Goal: Navigation & Orientation: Find specific page/section

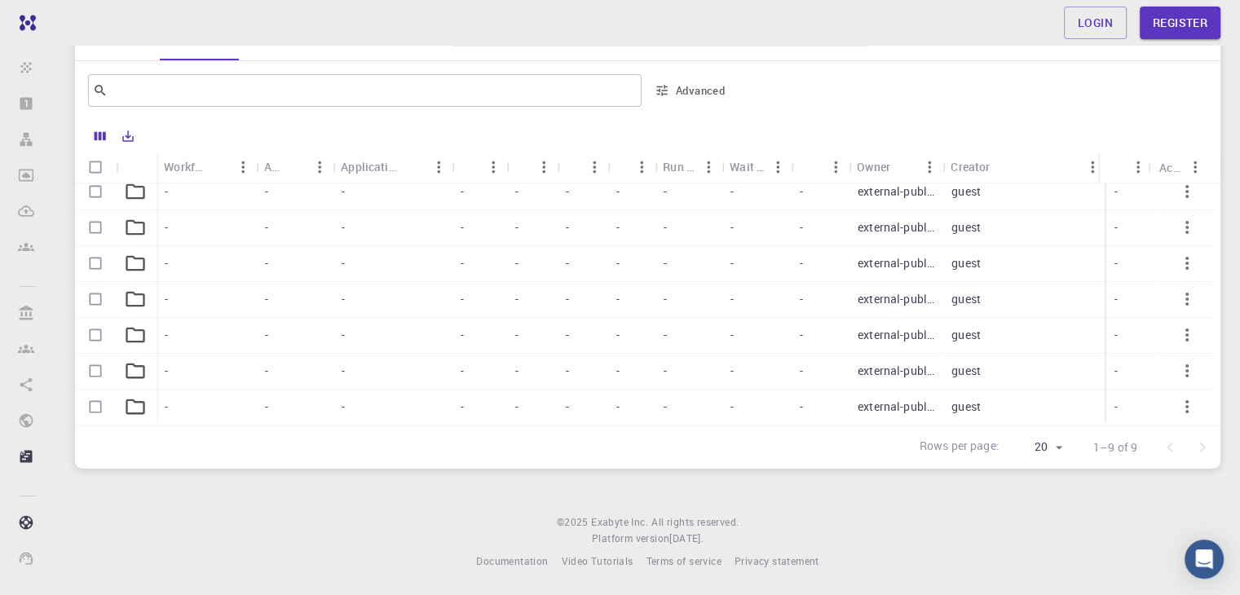
scroll to position [92, 7]
click at [1125, 454] on p "1–9 of 9" at bounding box center [1116, 448] width 44 height 16
click at [1161, 484] on div "Login Register Home Pavlo Prysyazhnyuk Projects - Default Default accounting na…" at bounding box center [647, 221] width 1185 height 749
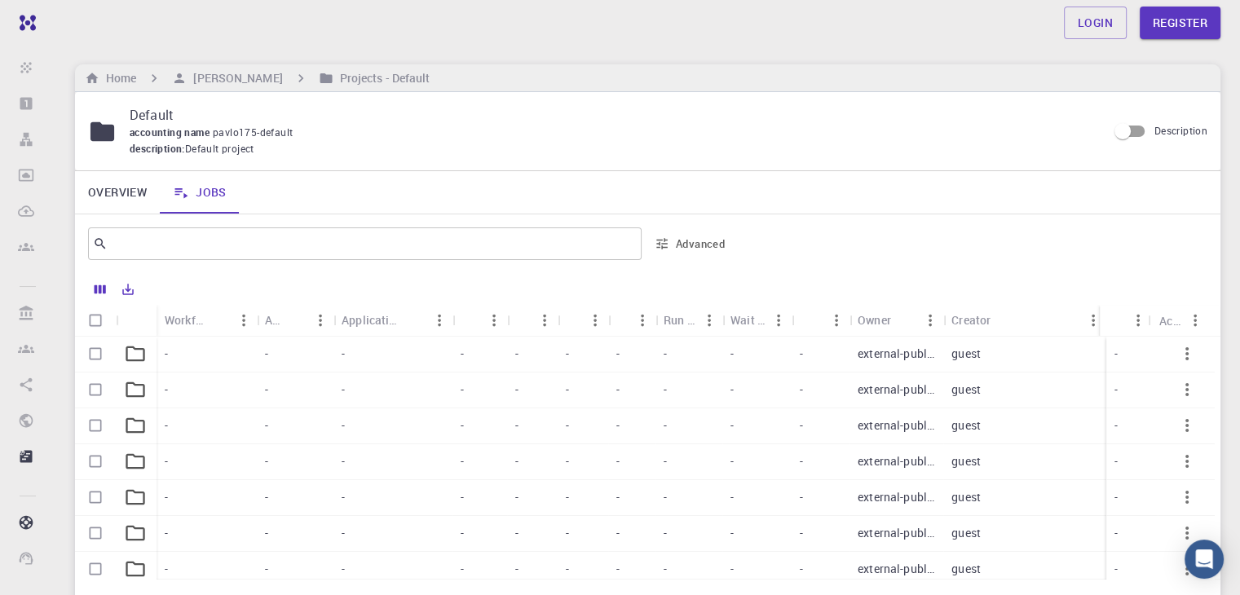
scroll to position [153, 0]
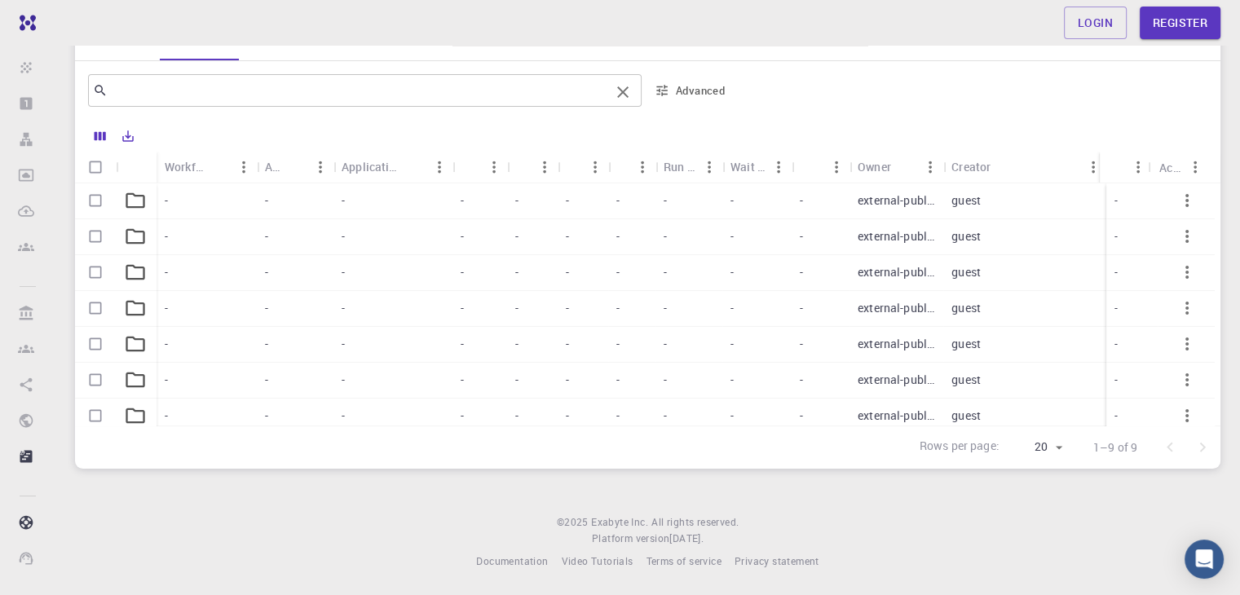
click at [539, 93] on input "text" at bounding box center [359, 90] width 502 height 23
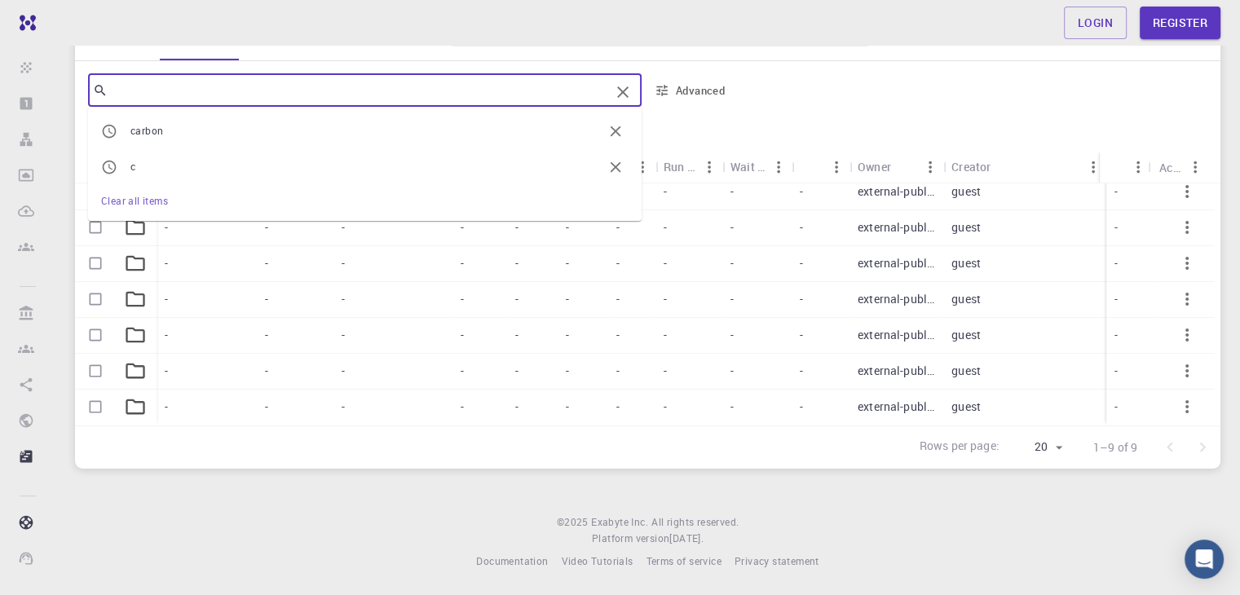
scroll to position [92, 0]
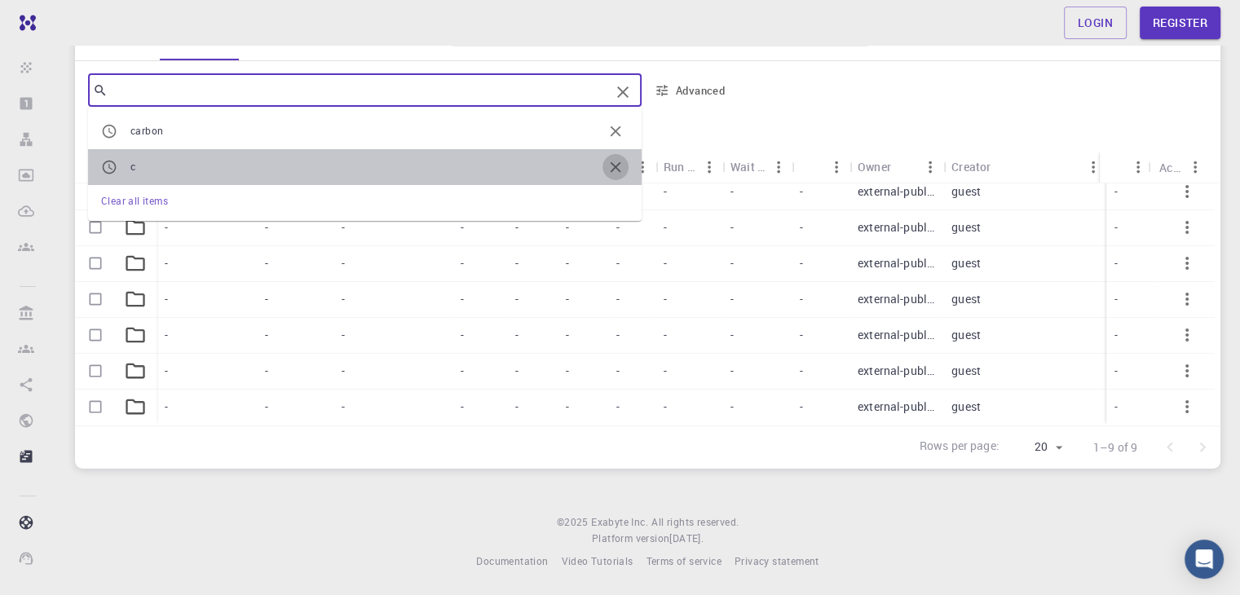
click at [618, 167] on icon "button" at bounding box center [616, 167] width 11 height 11
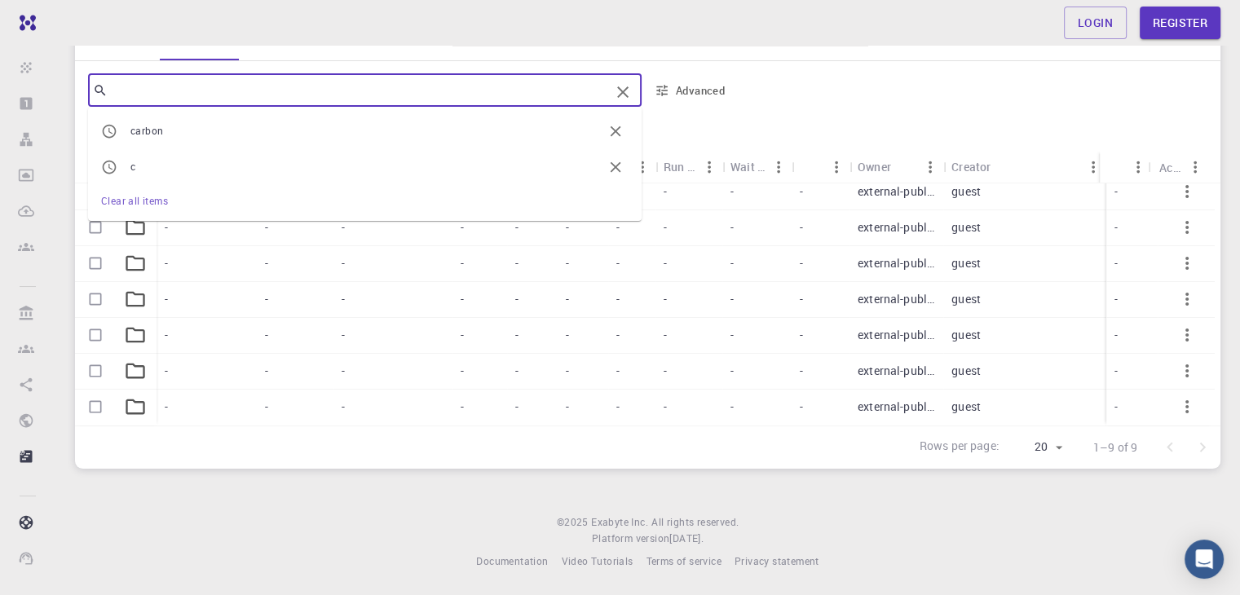
click at [617, 129] on icon "button" at bounding box center [616, 131] width 18 height 18
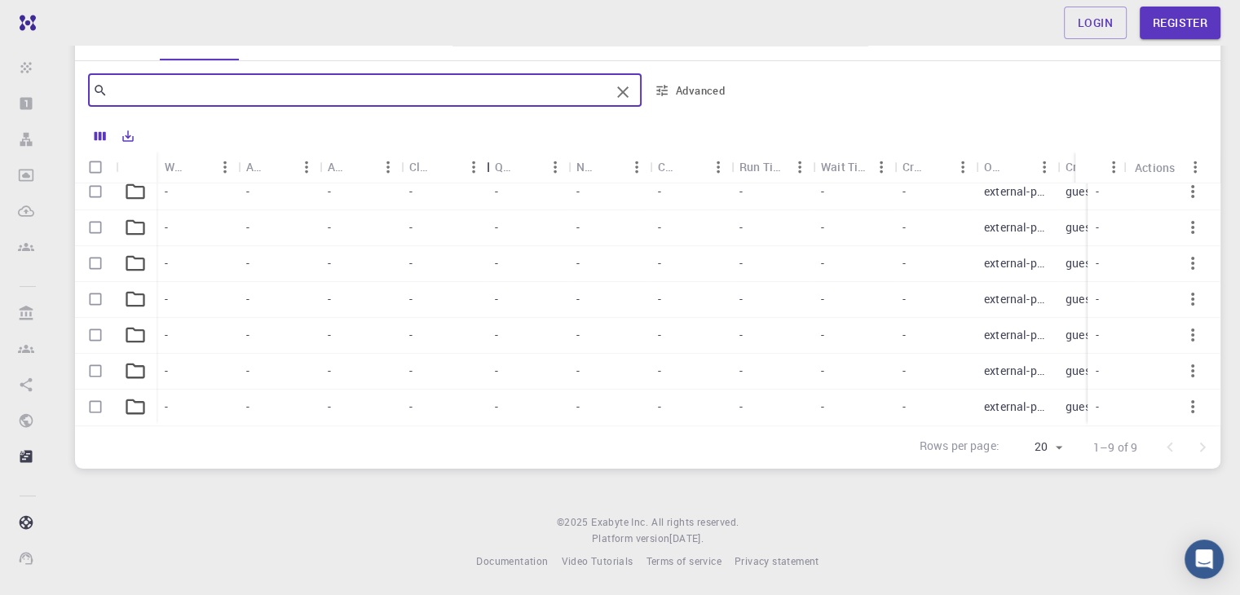
drag, startPoint x: 485, startPoint y: 174, endPoint x: 489, endPoint y: 237, distance: 63.7
click at [489, 237] on div "Workflow Name Application Application Version Cluster Queue Nodes Cores Run Tim…" at bounding box center [648, 289] width 1146 height 274
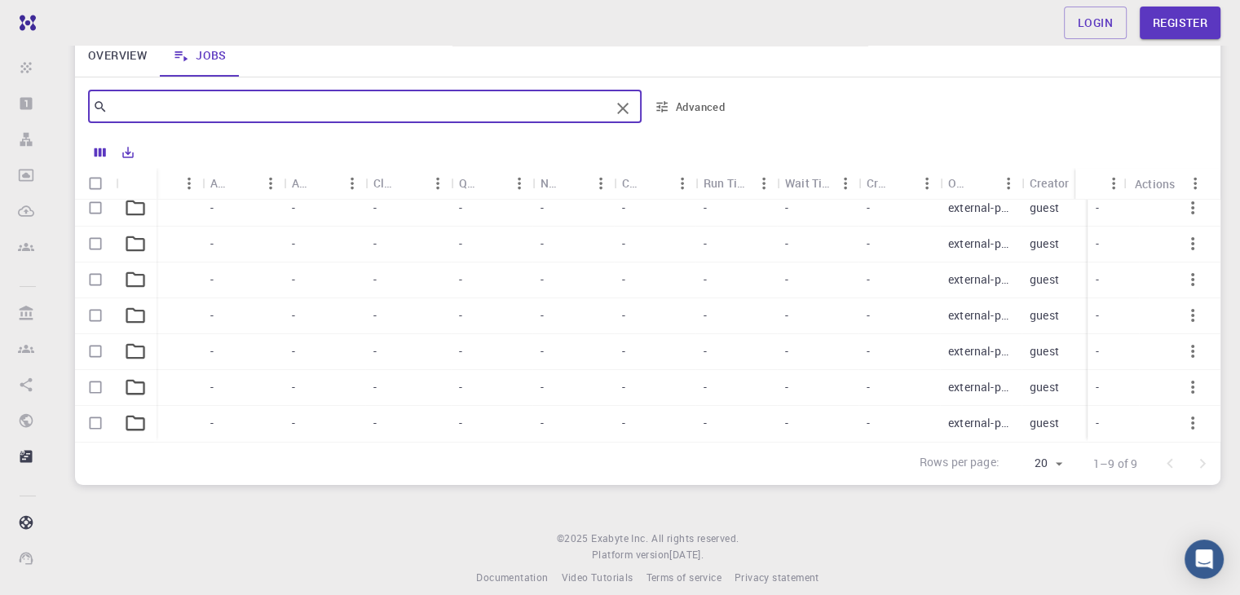
scroll to position [153, 0]
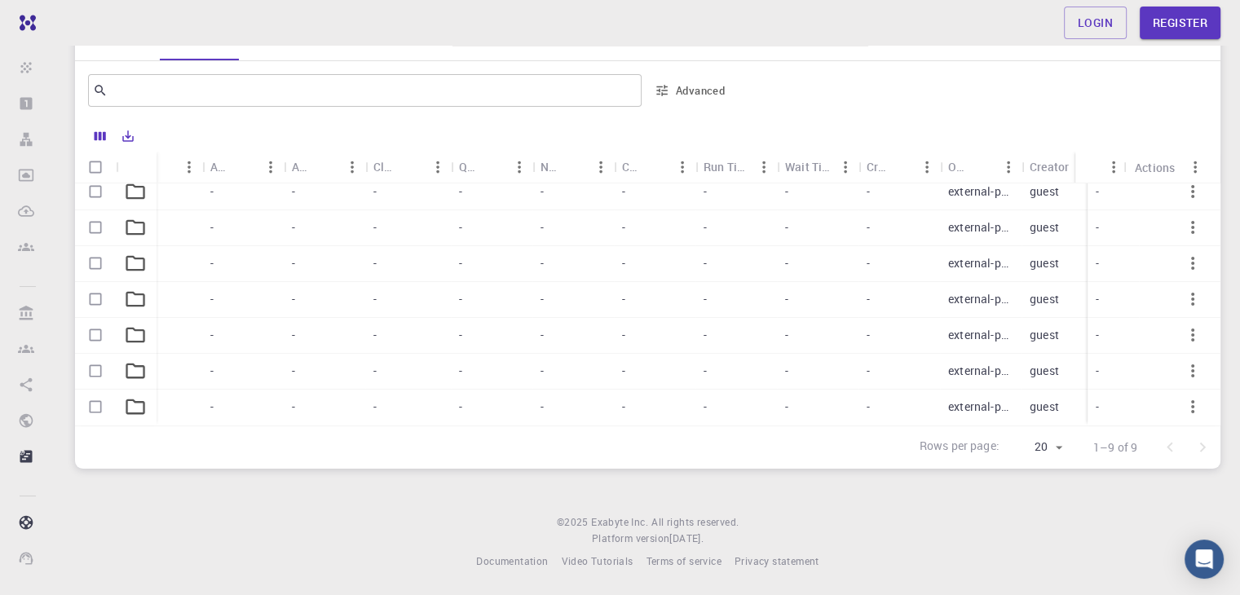
click at [771, 523] on footer "© 2025 Exabyte Inc. All rights reserved. Platform version 2025.7.24 . Documenta…" at bounding box center [647, 542] width 1185 height 55
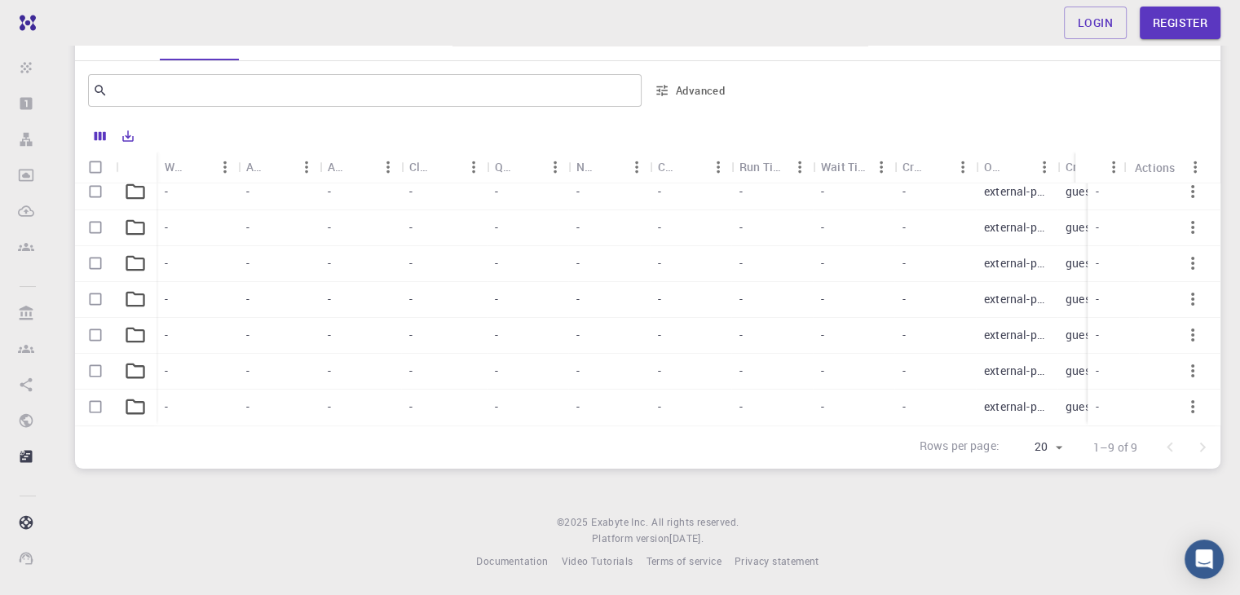
click at [550, 511] on div "Login Register Home Pavlo Prysyazhnyuk Projects - Default Default accounting na…" at bounding box center [647, 221] width 1185 height 749
click at [582, 519] on span "© 2025" at bounding box center [574, 523] width 34 height 16
click at [779, 529] on footer "© 2025 Exabyte Inc. All rights reserved. Platform version 2025.7.24 . Documenta…" at bounding box center [647, 542] width 1185 height 55
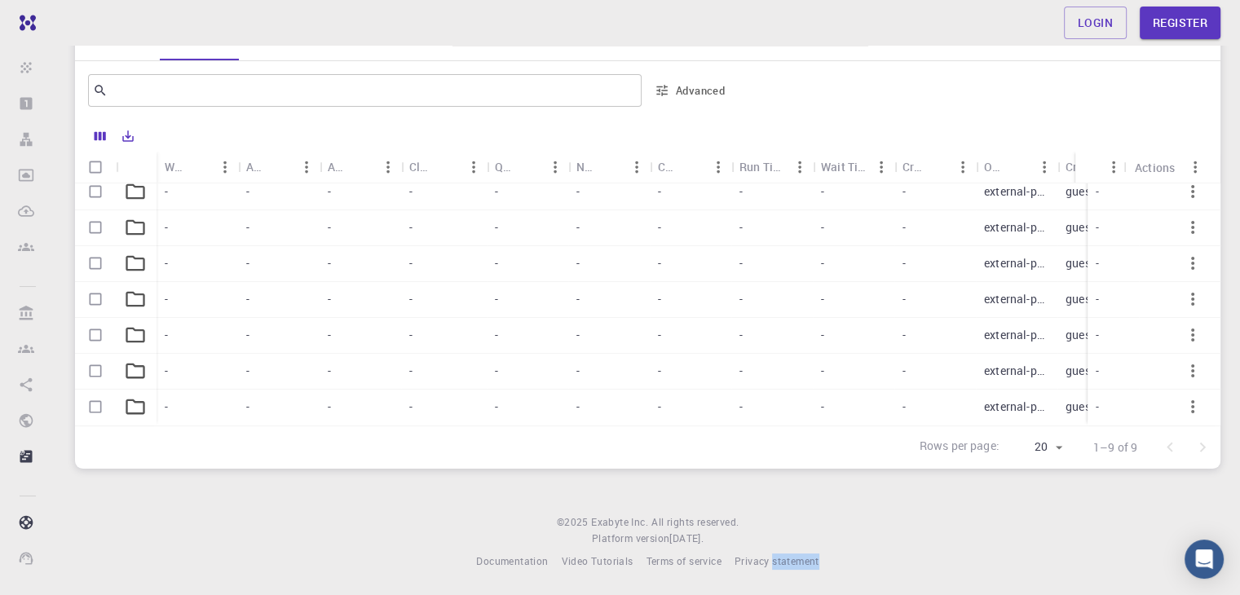
click at [779, 529] on footer "© 2025 Exabyte Inc. All rights reserved. Platform version 2025.7.24 . Documenta…" at bounding box center [647, 542] width 1185 height 55
click at [839, 522] on footer "© 2025 Exabyte Inc. All rights reserved. Platform version 2025.7.24 . Documenta…" at bounding box center [647, 542] width 1185 height 55
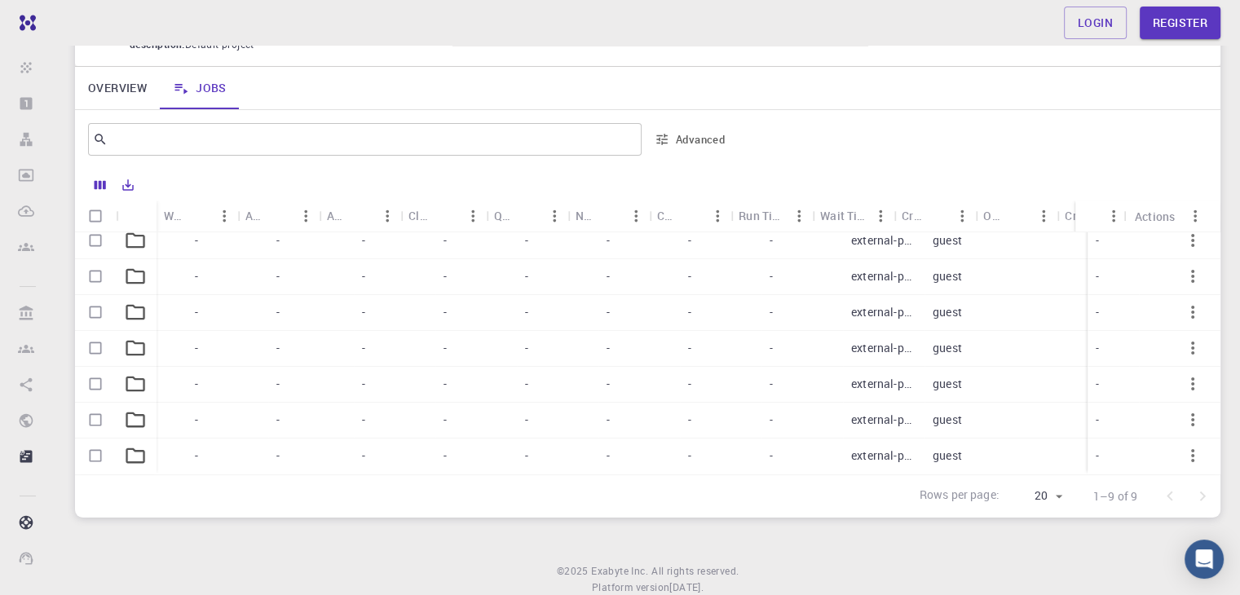
scroll to position [92, 0]
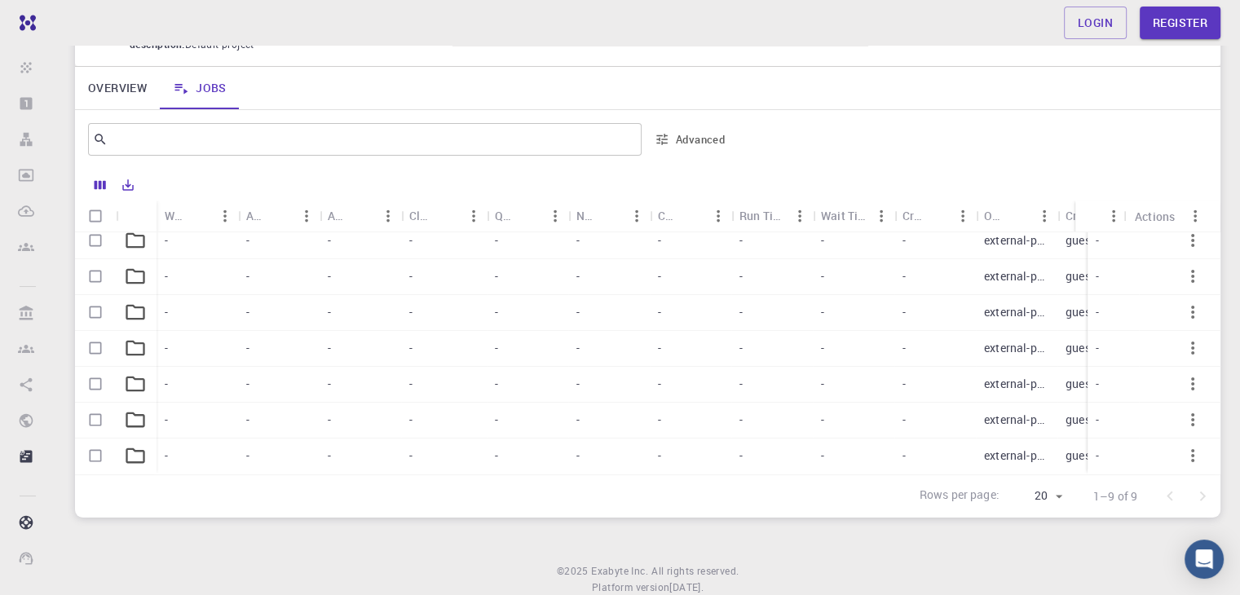
click at [555, 99] on div "Overview Jobs" at bounding box center [648, 88] width 1146 height 42
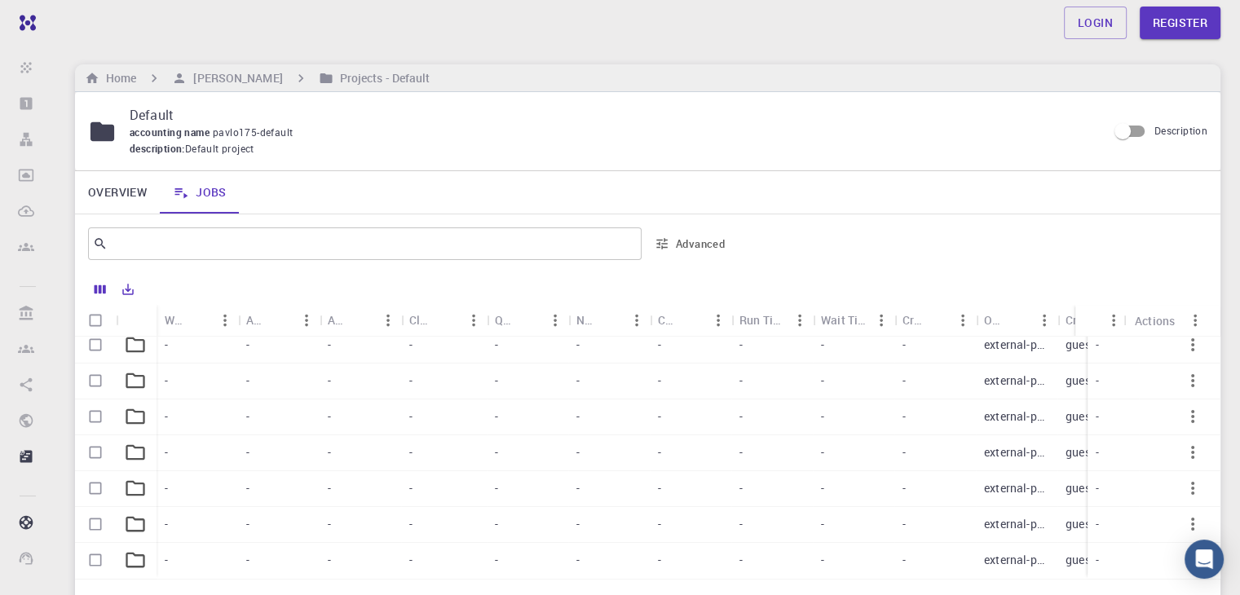
scroll to position [153, 0]
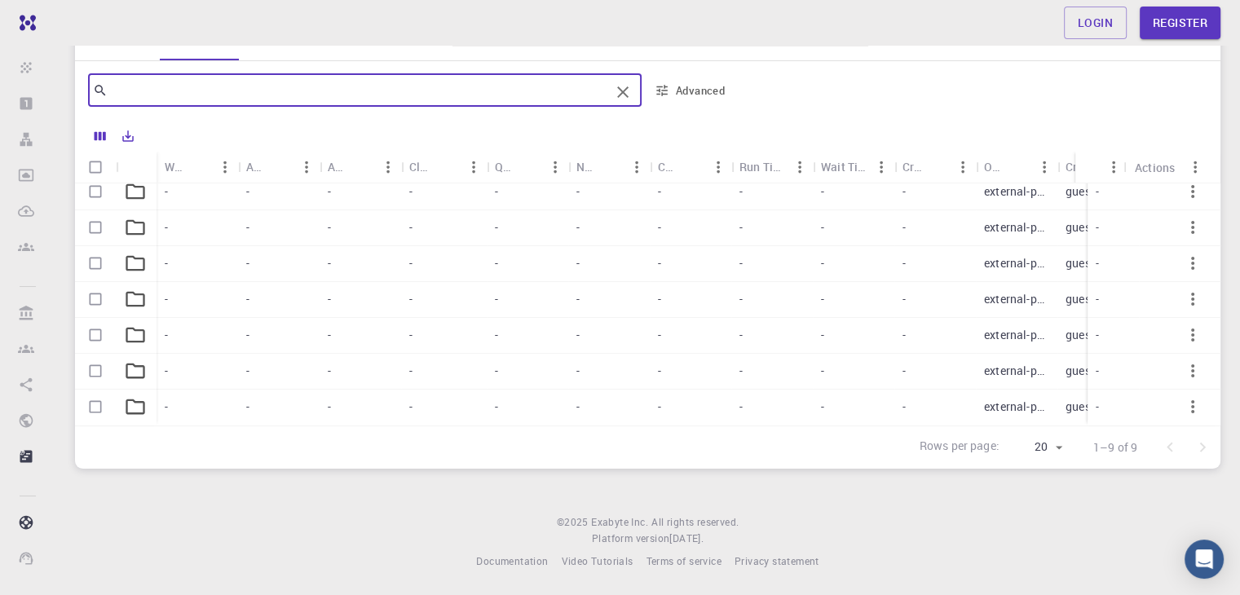
click at [599, 95] on input "text" at bounding box center [359, 90] width 502 height 23
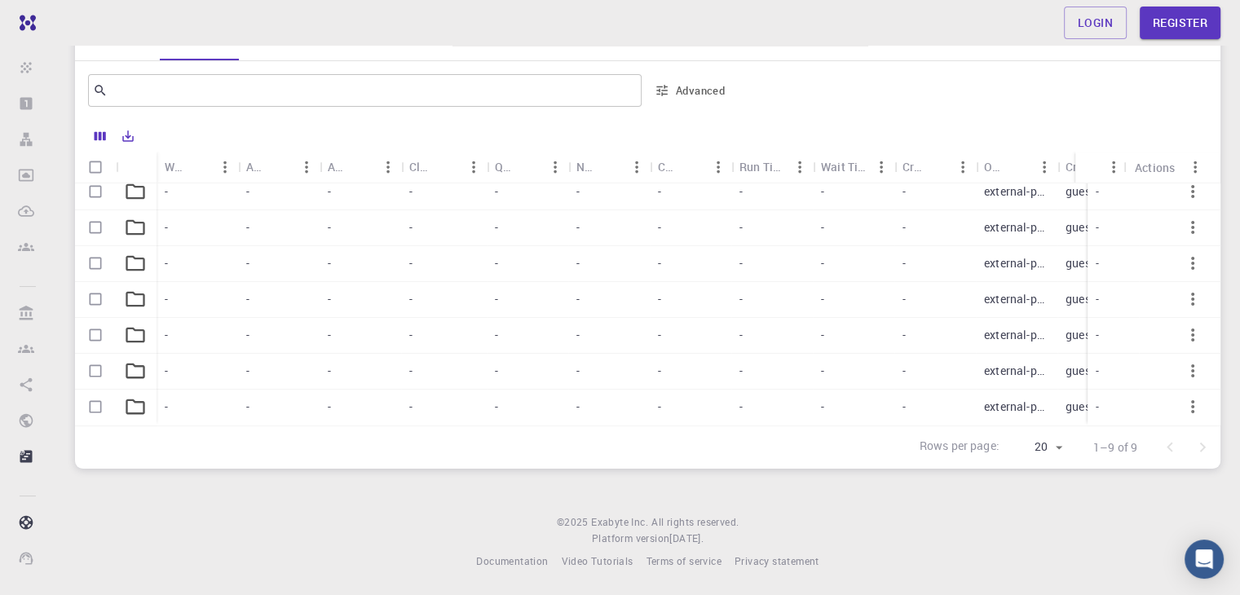
click at [771, 113] on div "​ Advanced" at bounding box center [648, 90] width 1146 height 59
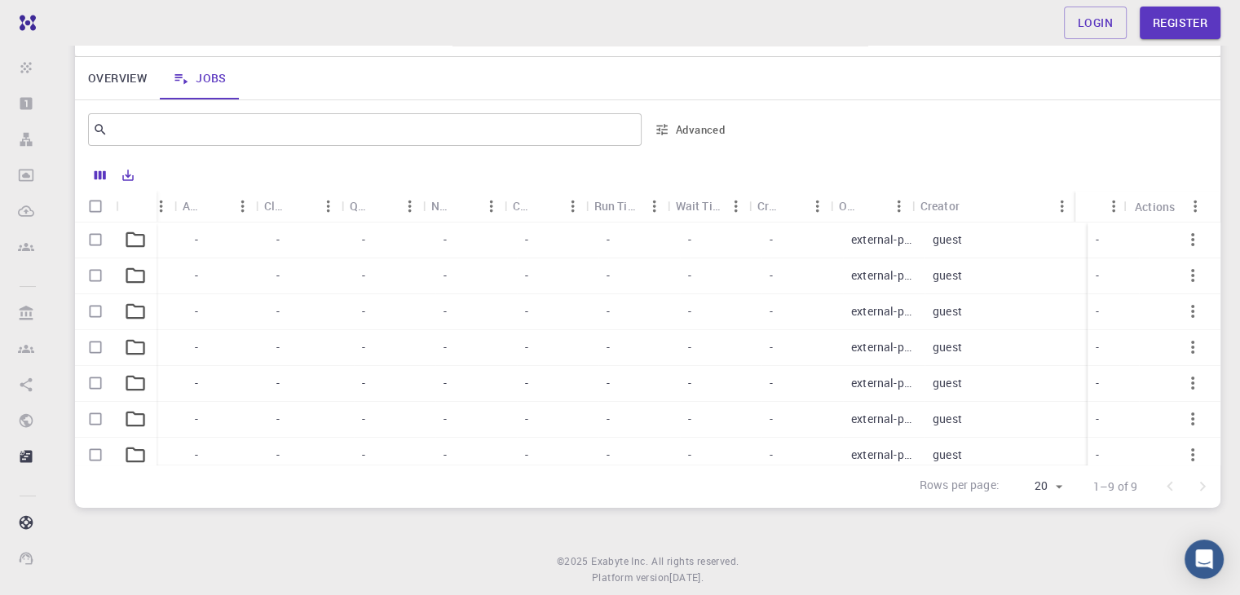
scroll to position [0, 0]
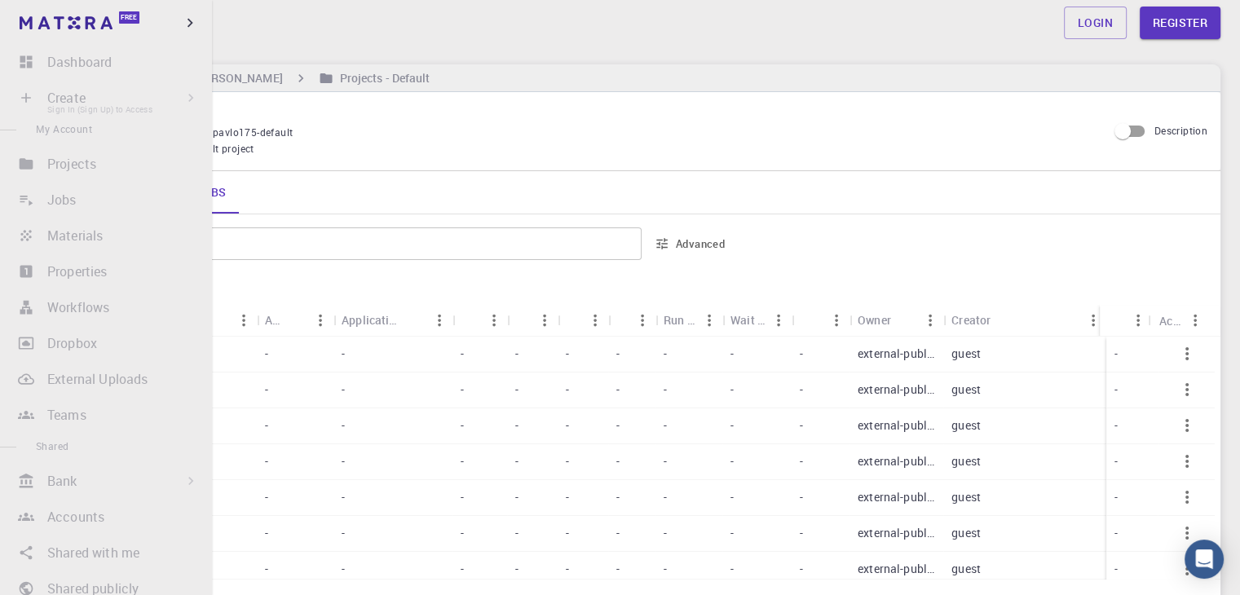
click at [84, 93] on li "Create Sign In (Sign Up) to Access New Job New Material Create Material Upload …" at bounding box center [106, 98] width 212 height 33
click at [79, 108] on li "Create Sign In (Sign Up) to Access New Job New Material Create Material Upload …" at bounding box center [106, 98] width 212 height 33
click at [182, 99] on li "Create Sign In (Sign Up) to Access New Job New Material Create Material Upload …" at bounding box center [106, 98] width 212 height 33
click at [139, 99] on li "Create Sign In (Sign Up) to Access New Job New Material Create Material Upload …" at bounding box center [106, 98] width 212 height 33
click at [82, 51] on li "Dashboard Sign In (Sign Up) to Access" at bounding box center [106, 62] width 212 height 33
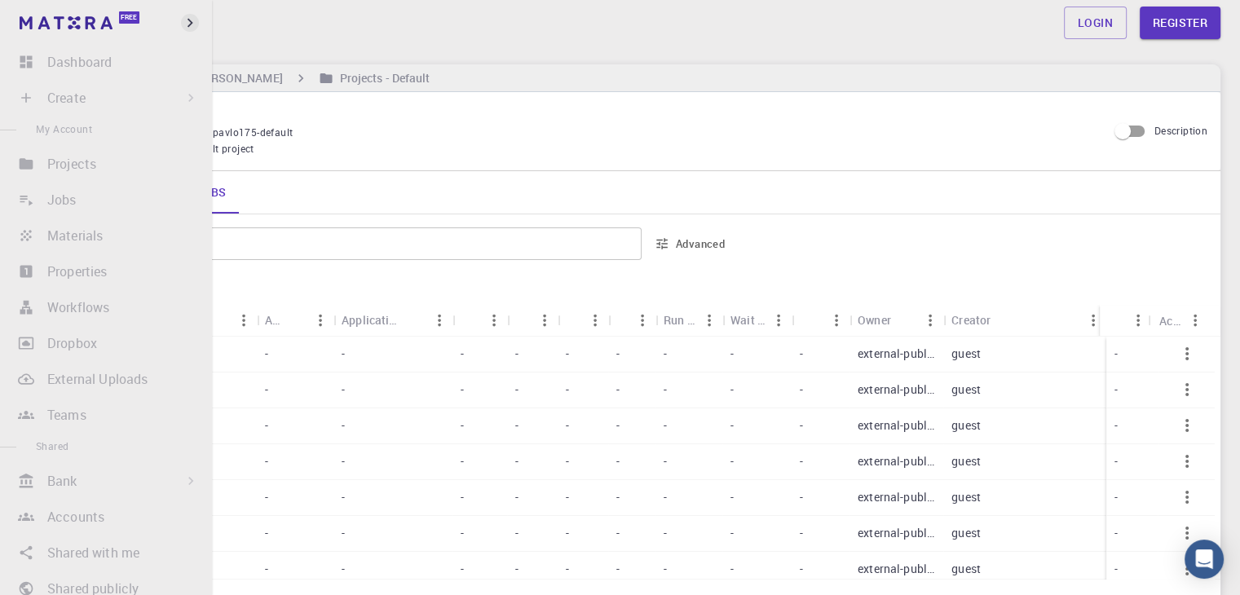
click at [192, 18] on icon "button" at bounding box center [190, 23] width 18 height 18
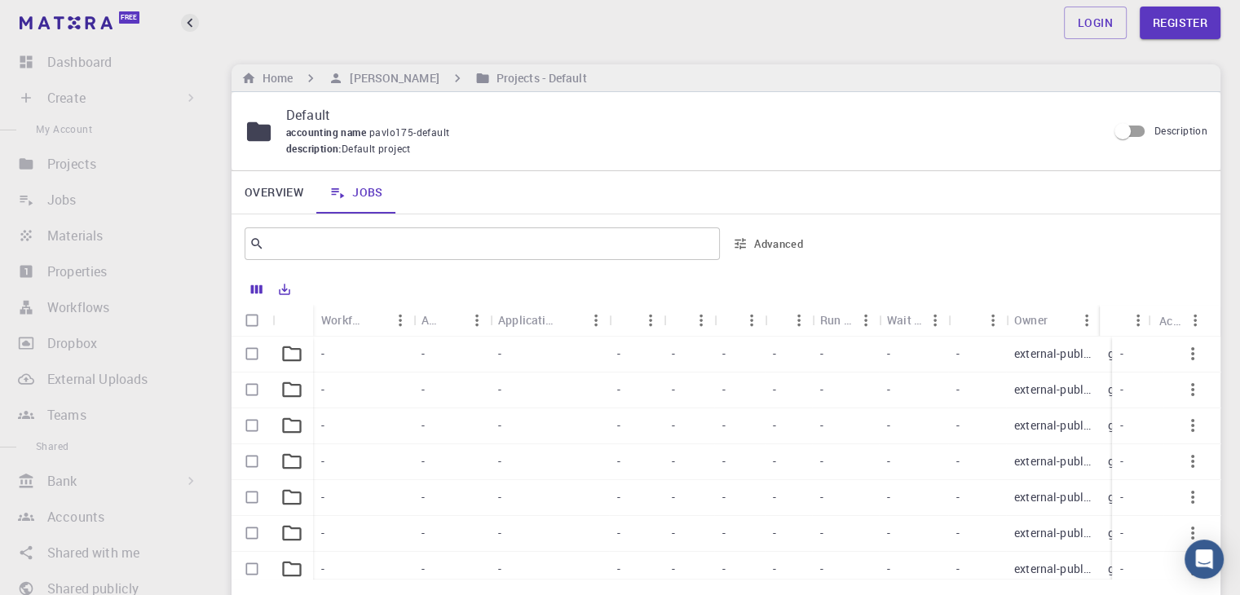
click at [192, 19] on icon "button" at bounding box center [190, 23] width 6 height 9
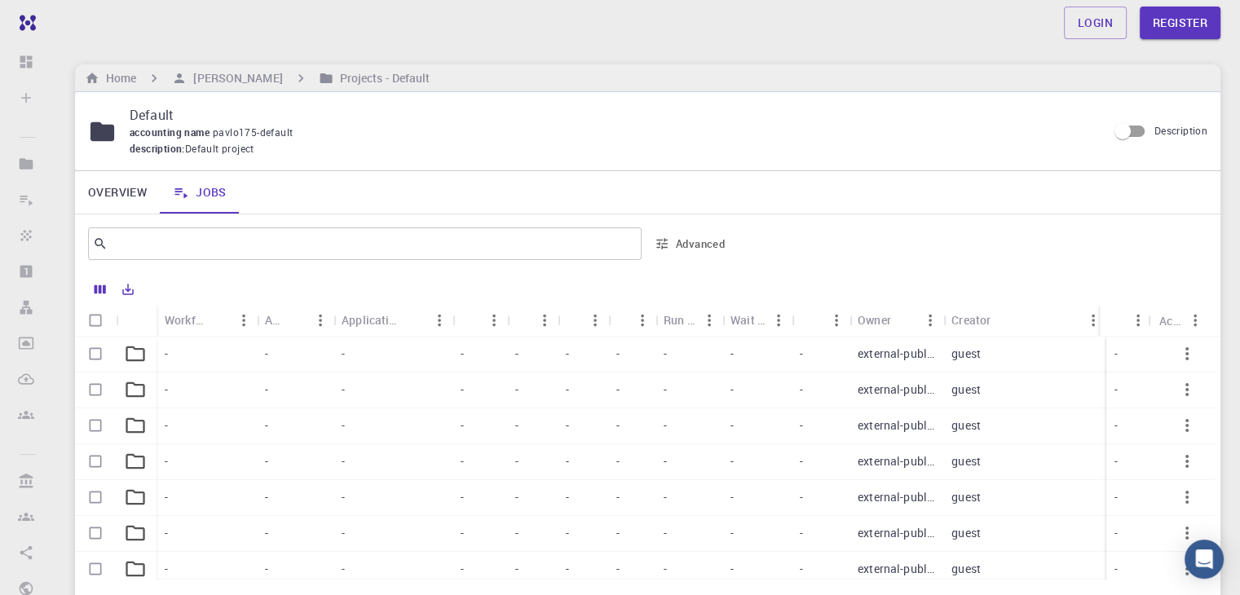
click at [339, 11] on div "Login Register" at bounding box center [647, 23] width 1185 height 33
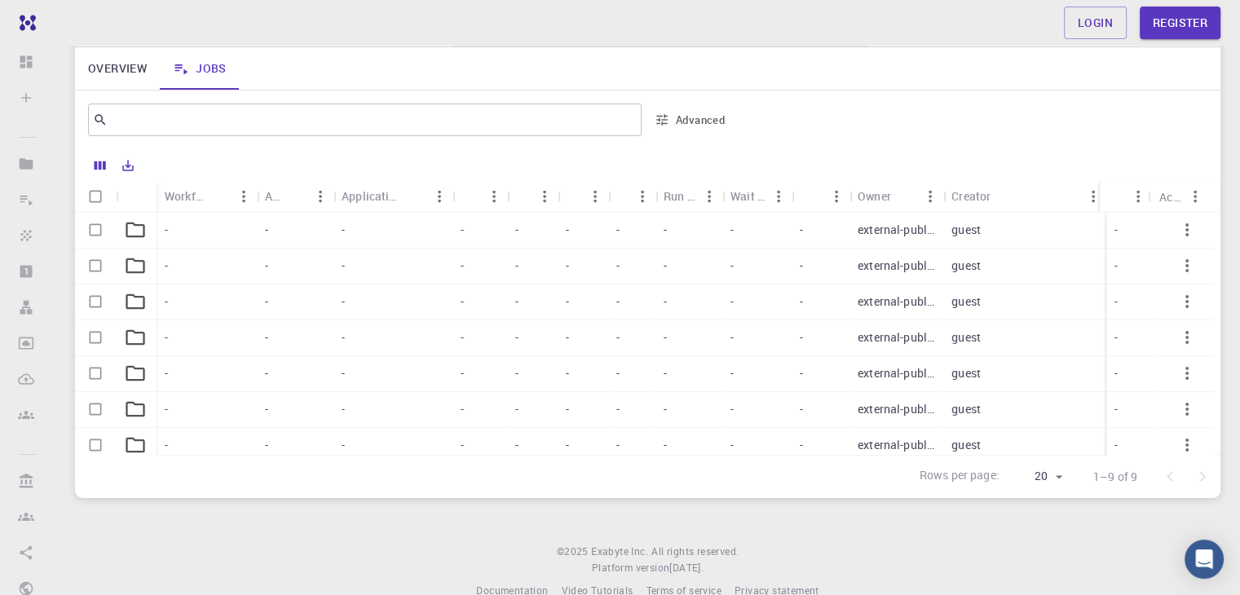
scroll to position [126, 0]
click at [842, 346] on div "-" at bounding box center [821, 336] width 58 height 36
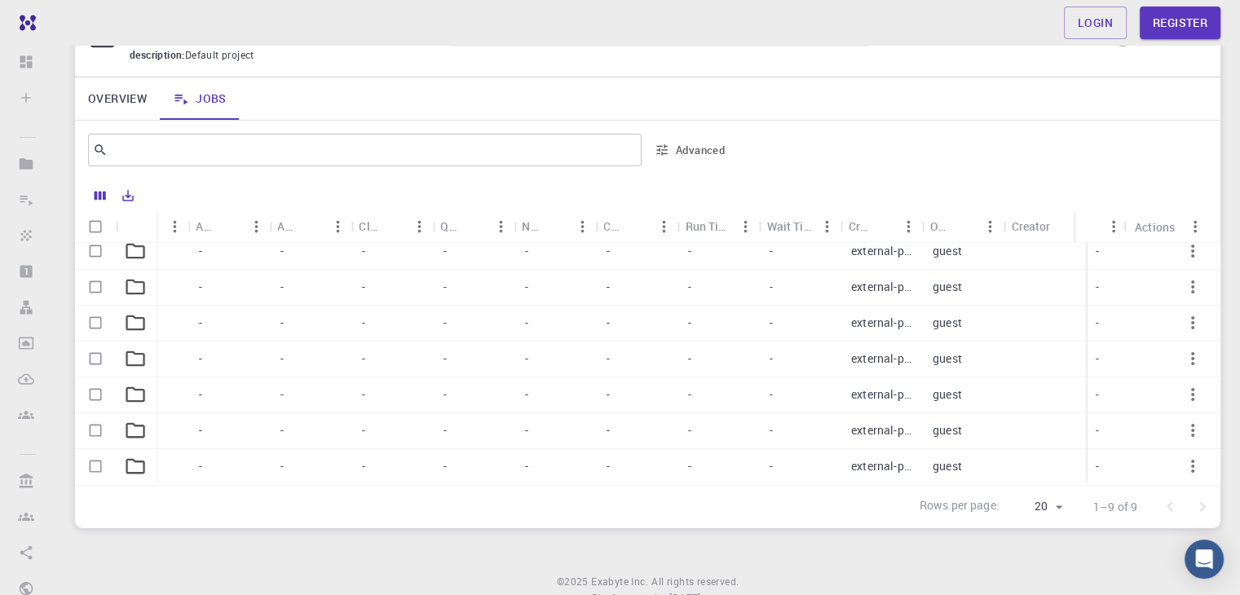
scroll to position [92, 0]
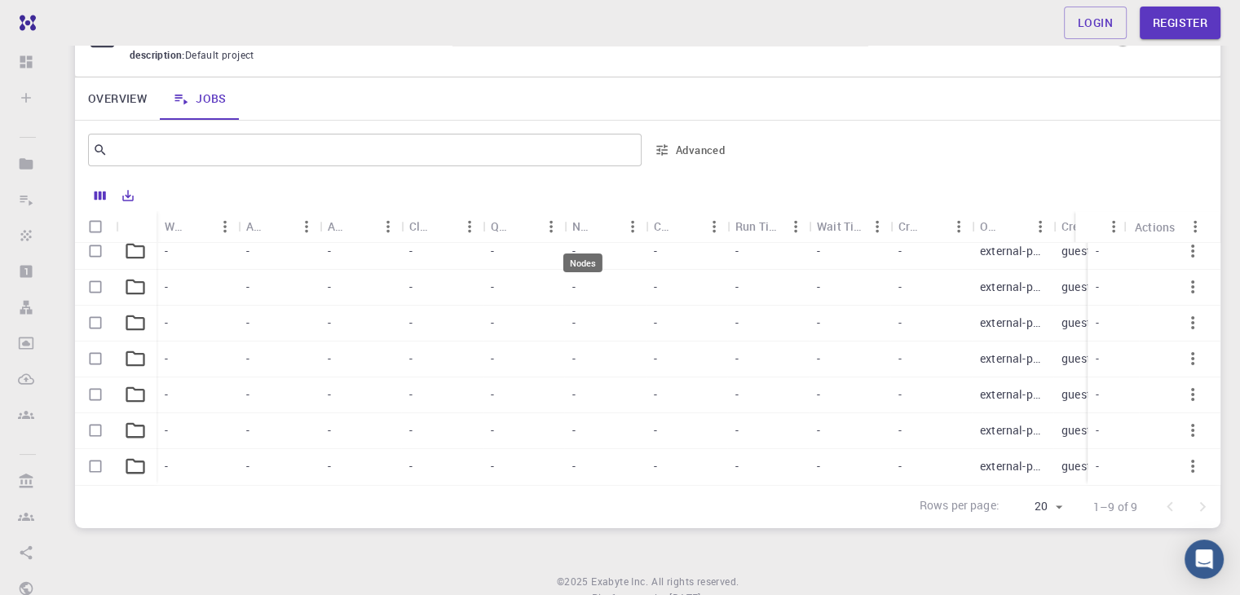
click at [592, 222] on div "Nodes" at bounding box center [582, 226] width 21 height 32
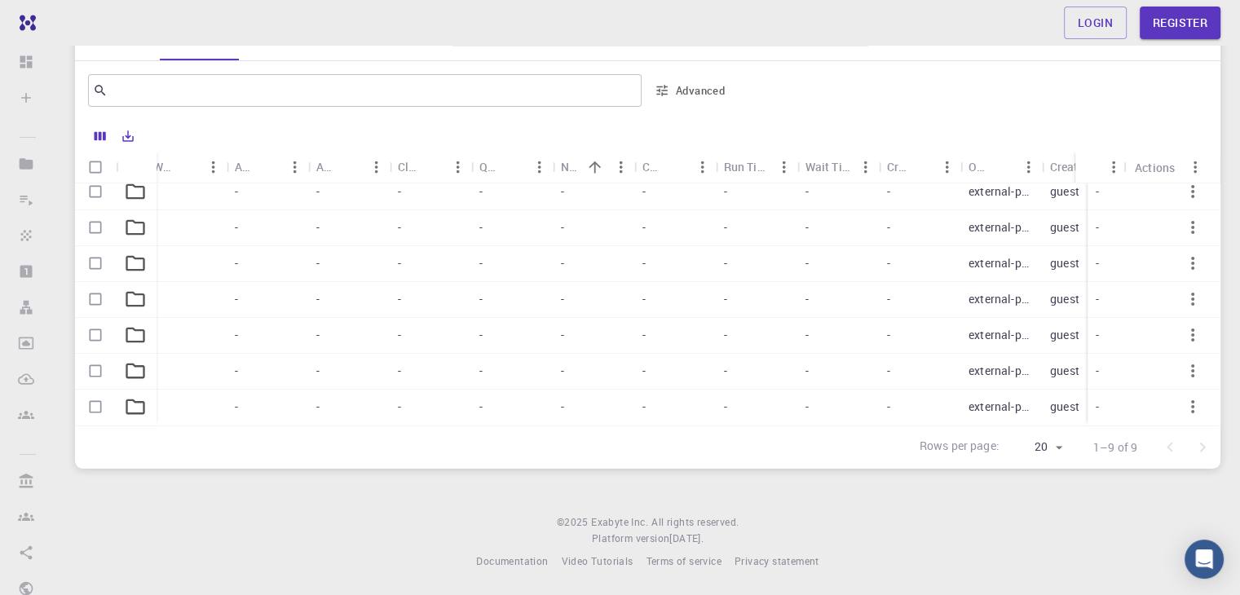
scroll to position [92, 141]
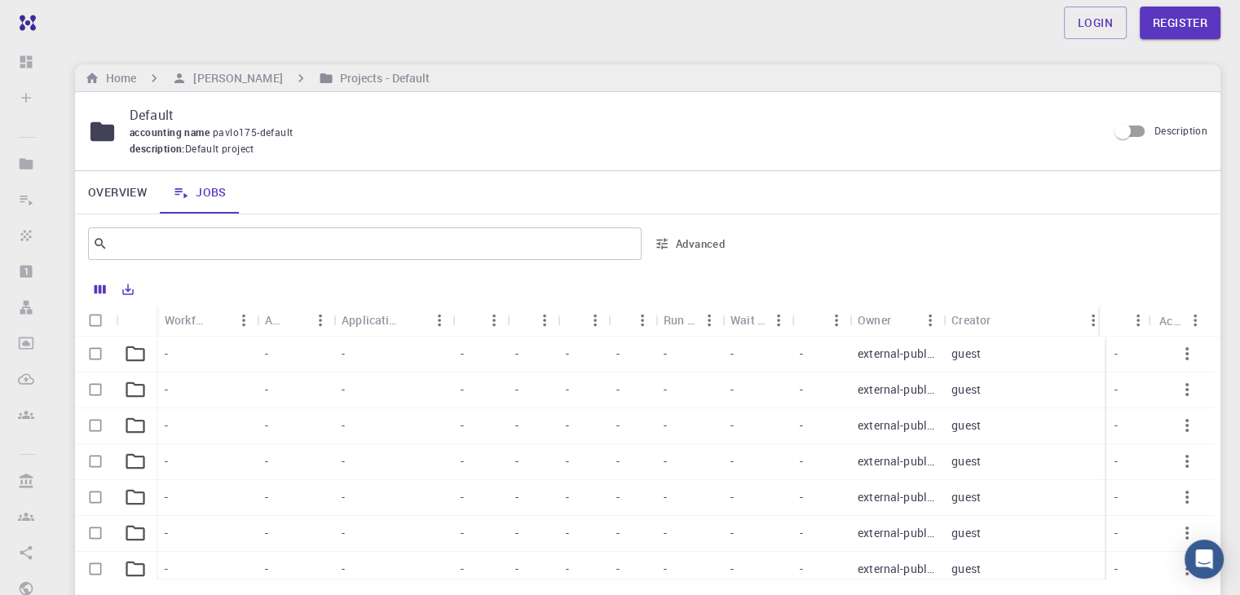
scroll to position [153, 0]
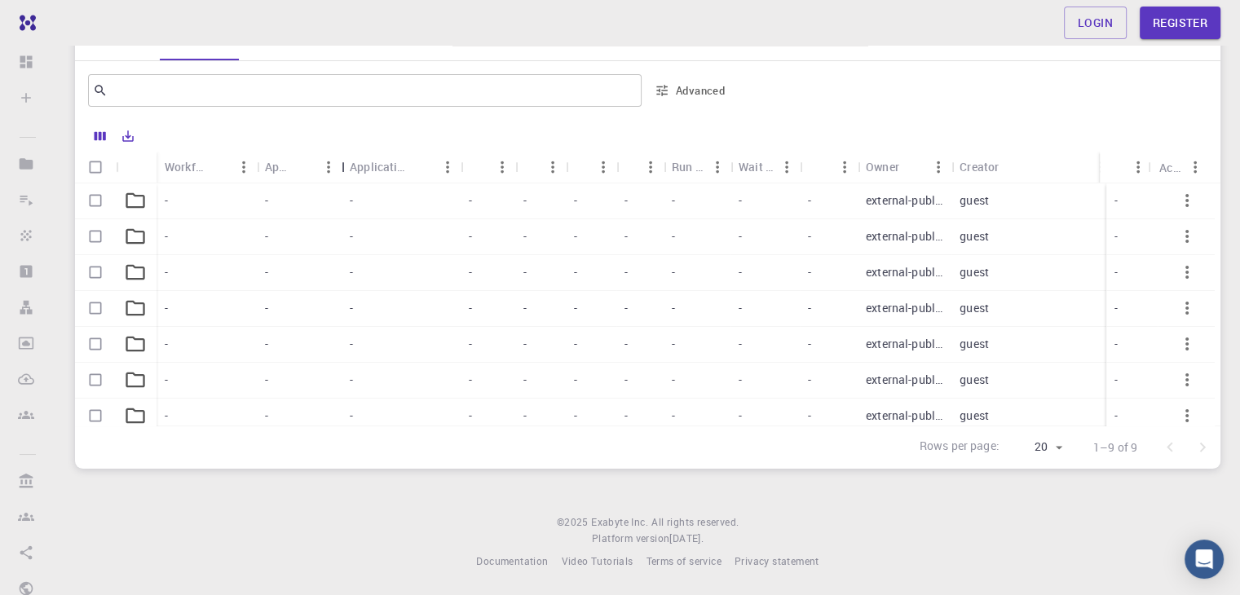
click at [344, 169] on div "Application" at bounding box center [343, 167] width 16 height 32
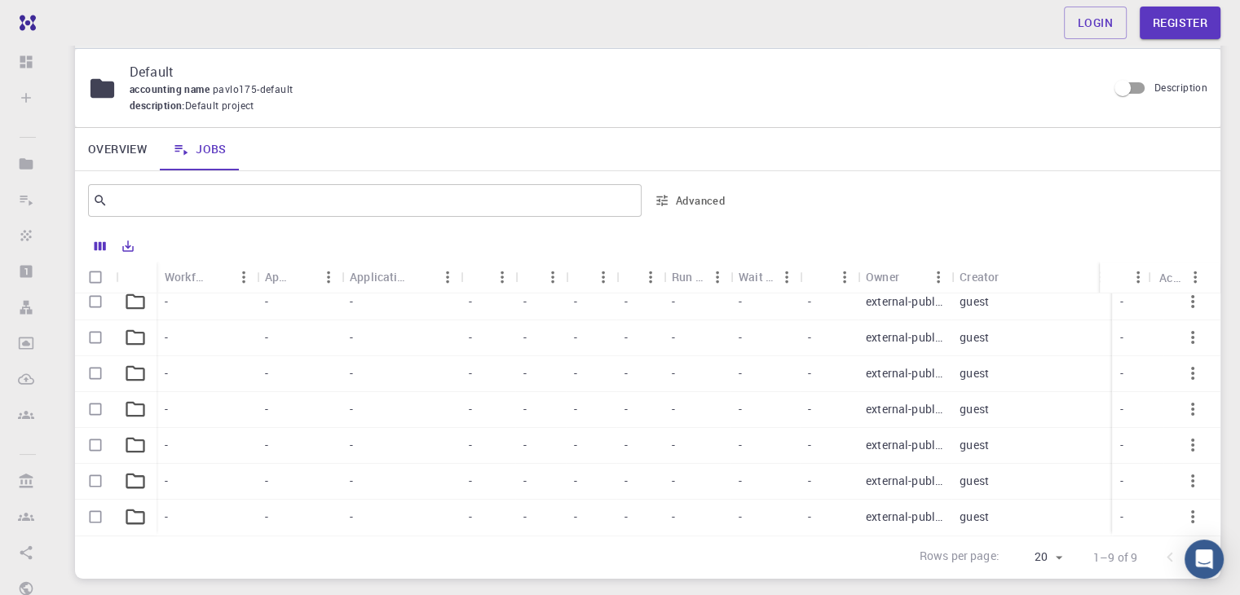
scroll to position [153, 0]
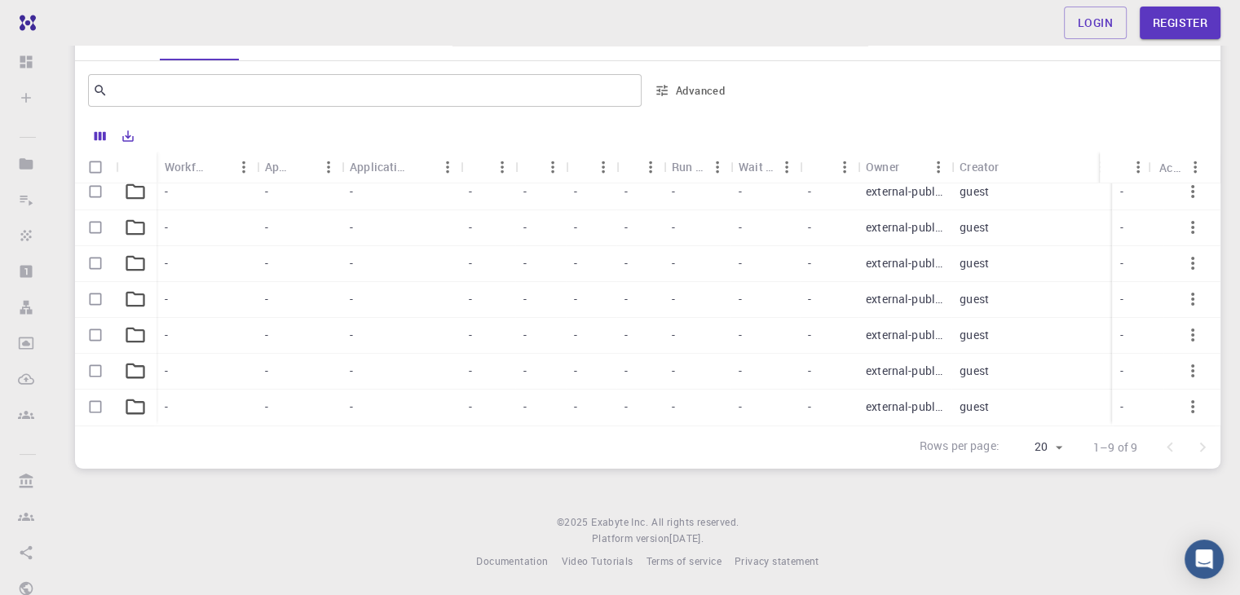
click at [789, 91] on div at bounding box center [974, 90] width 468 height 39
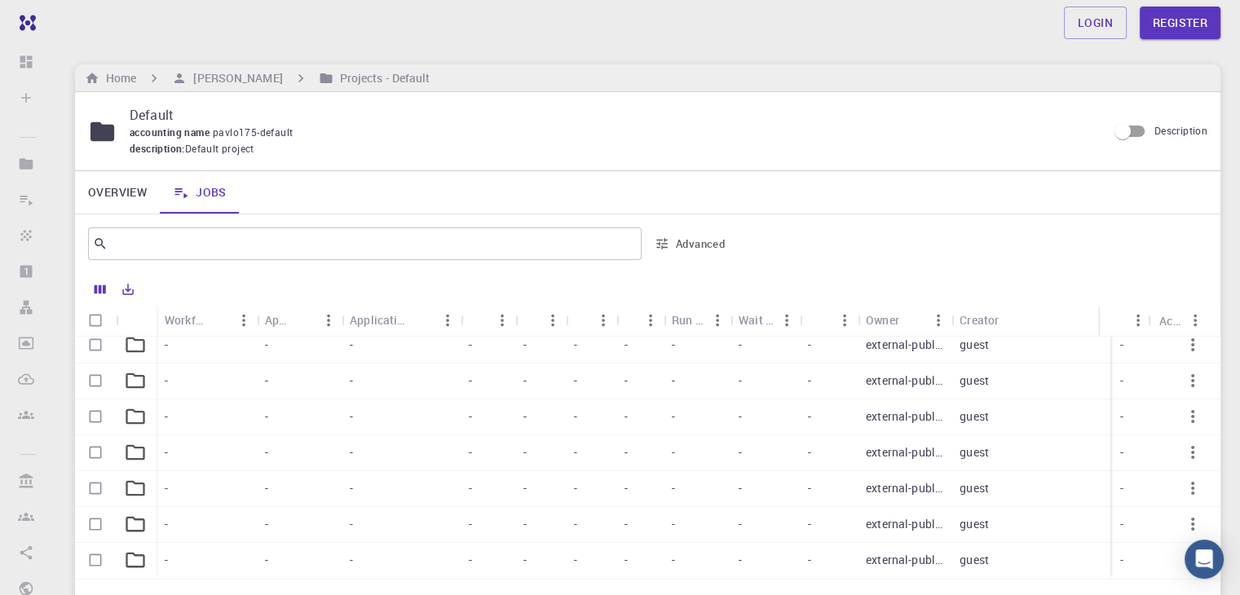
click at [478, 37] on div "Login Register" at bounding box center [647, 23] width 1185 height 33
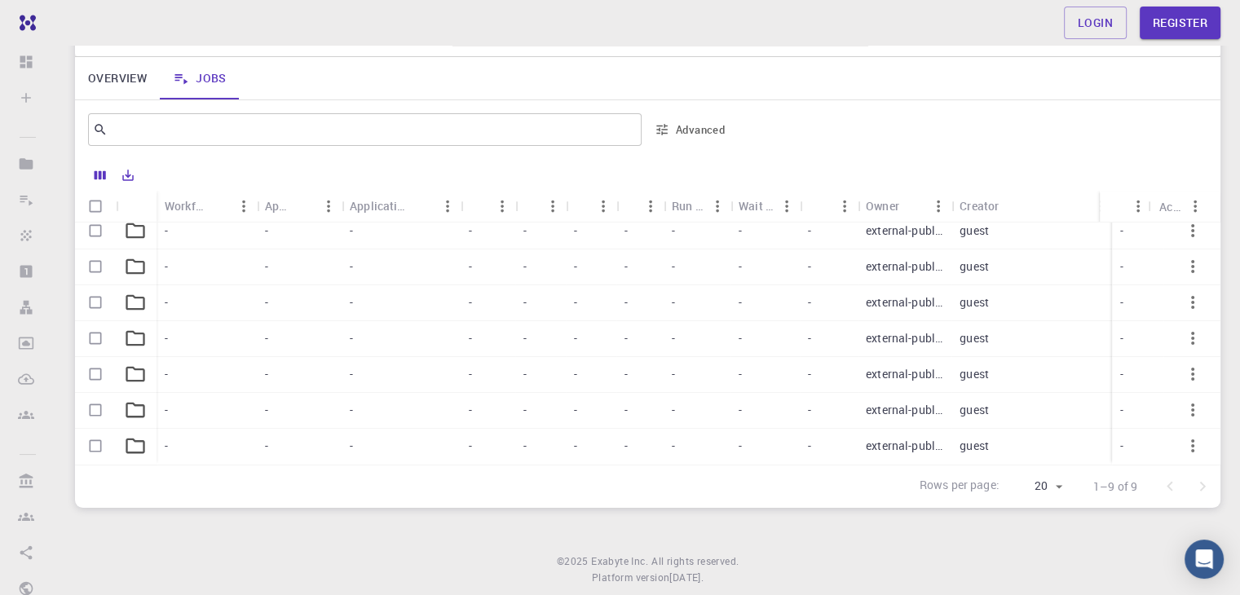
scroll to position [153, 0]
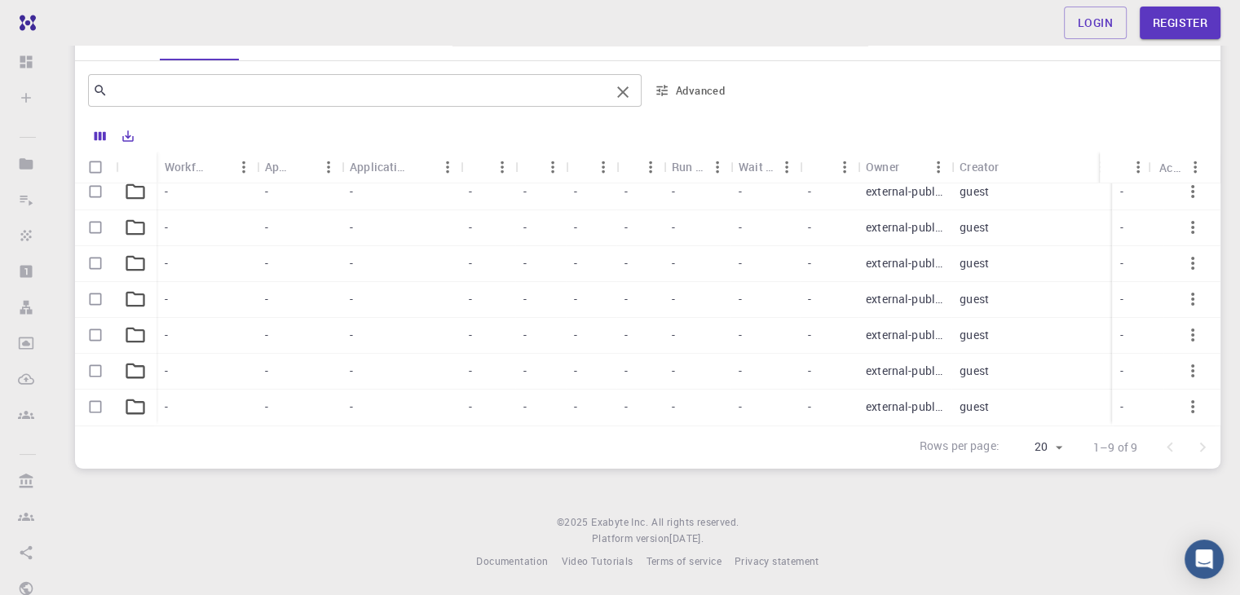
click at [535, 92] on input "text" at bounding box center [359, 90] width 502 height 23
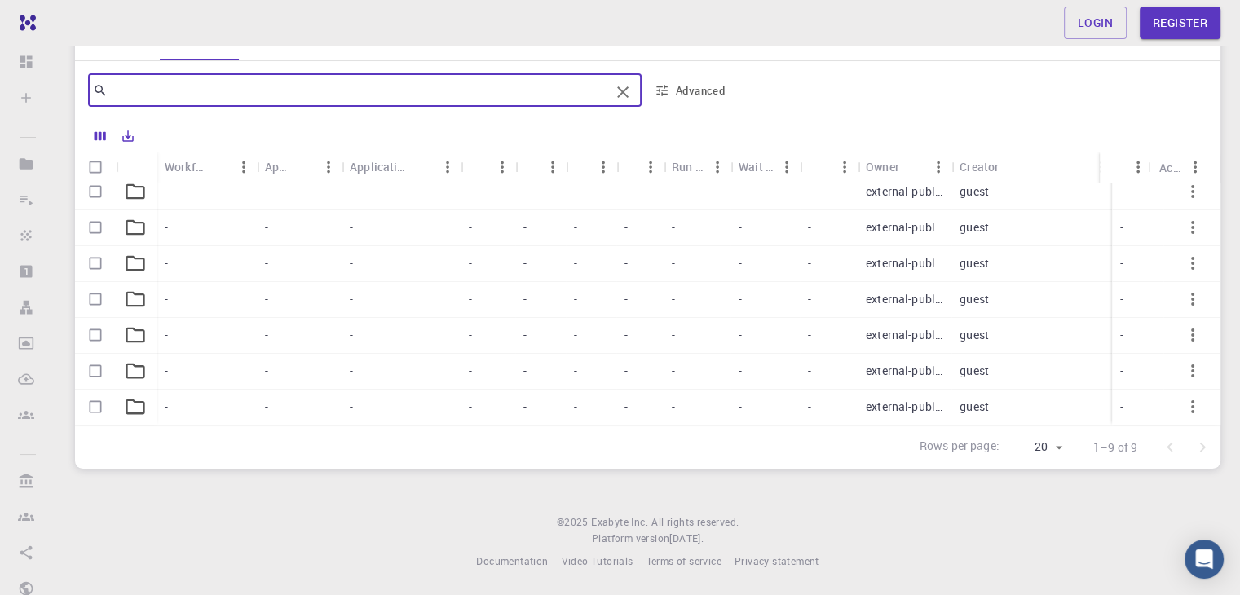
click at [746, 91] on div at bounding box center [974, 90] width 468 height 39
click at [596, 86] on input "text" at bounding box center [359, 90] width 502 height 23
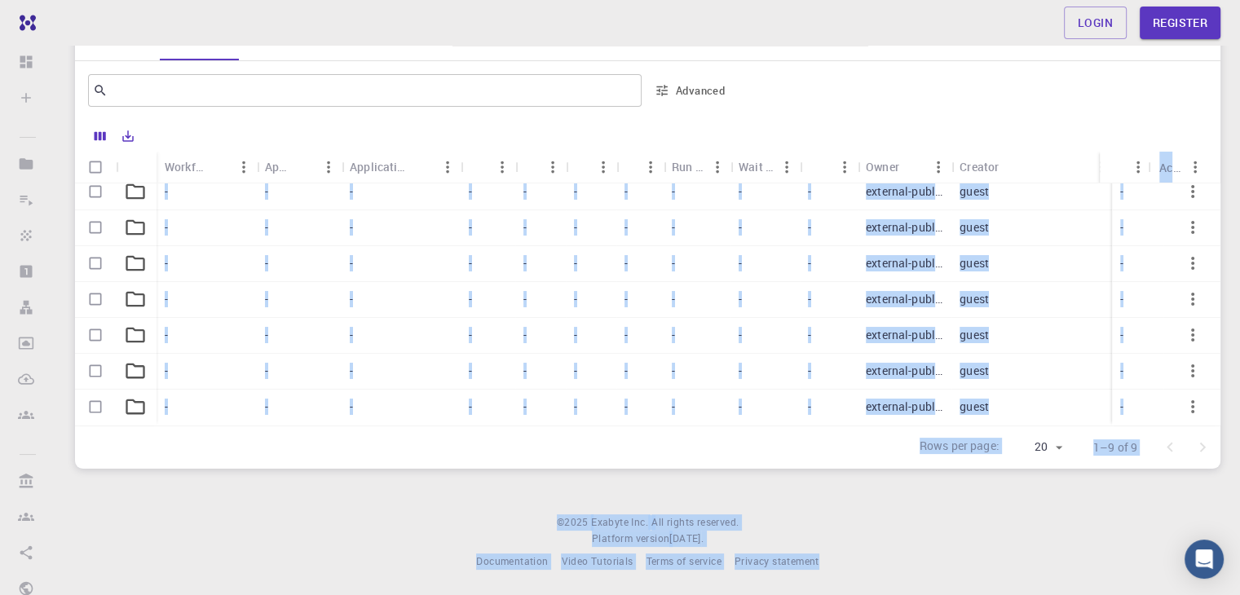
drag, startPoint x: 852, startPoint y: 565, endPoint x: 121, endPoint y: 52, distance: 893.4
click at [121, 52] on div "Login Register Home Pavlo Prysyazhnyuk Projects - Default Default accounting na…" at bounding box center [647, 221] width 1185 height 749
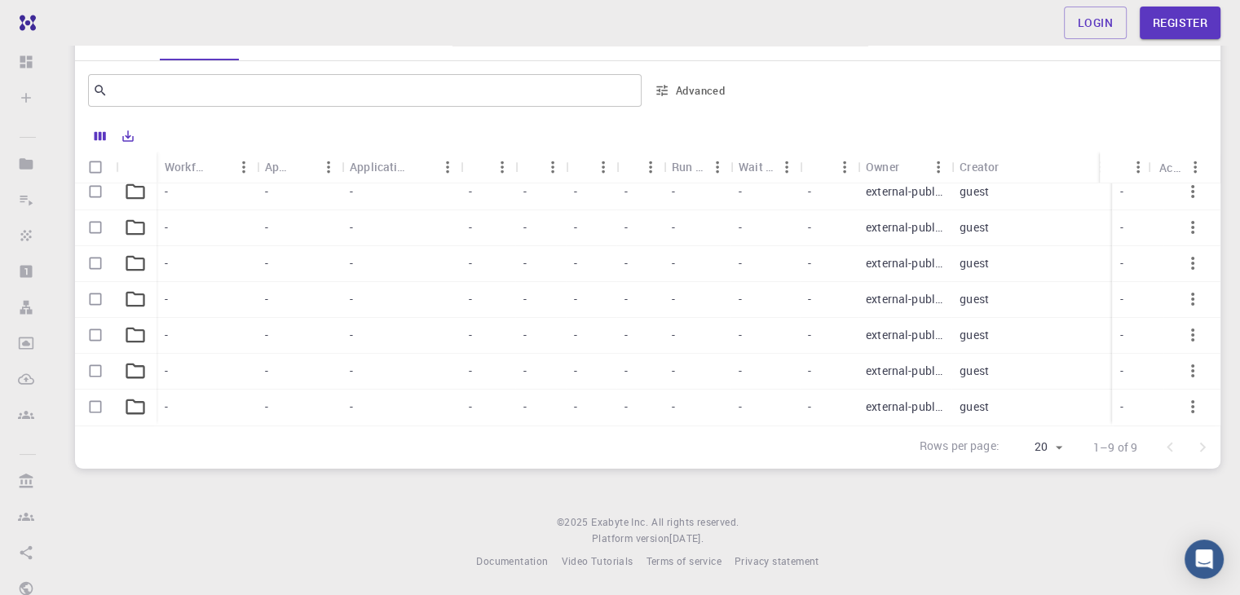
click at [178, 16] on div "Login Register" at bounding box center [647, 23] width 1185 height 33
drag, startPoint x: 769, startPoint y: 559, endPoint x: 153, endPoint y: 37, distance: 807.7
click at [153, 37] on div "Login Register Home [PERSON_NAME] Projects - Default Default accounting name pa…" at bounding box center [647, 221] width 1185 height 749
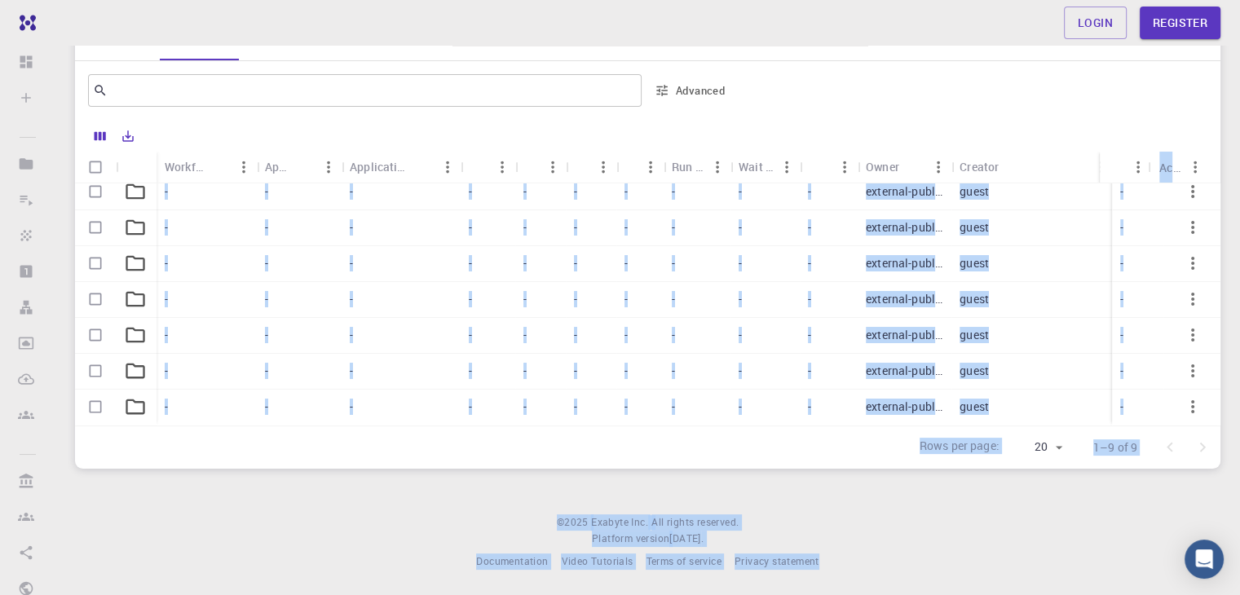
drag, startPoint x: 215, startPoint y: 46, endPoint x: 296, endPoint y: 70, distance: 84.4
click at [215, 46] on link "Jobs" at bounding box center [200, 39] width 80 height 42
click at [296, 71] on div "​ Advanced" at bounding box center [410, 90] width 645 height 39
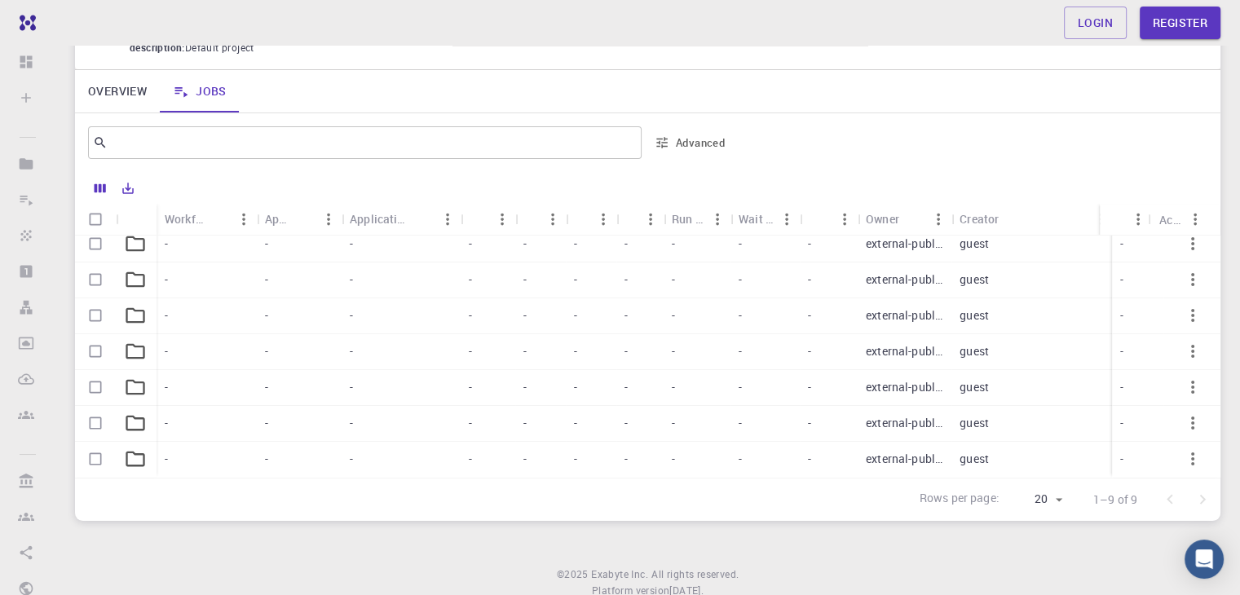
scroll to position [153, 0]
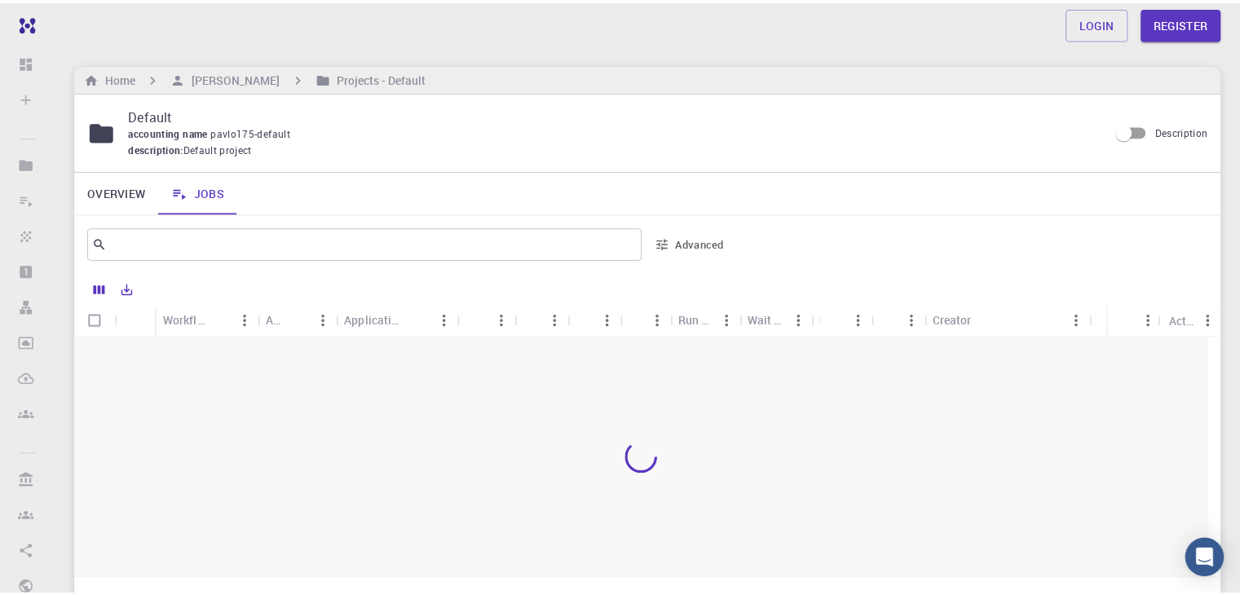
scroll to position [153, 0]
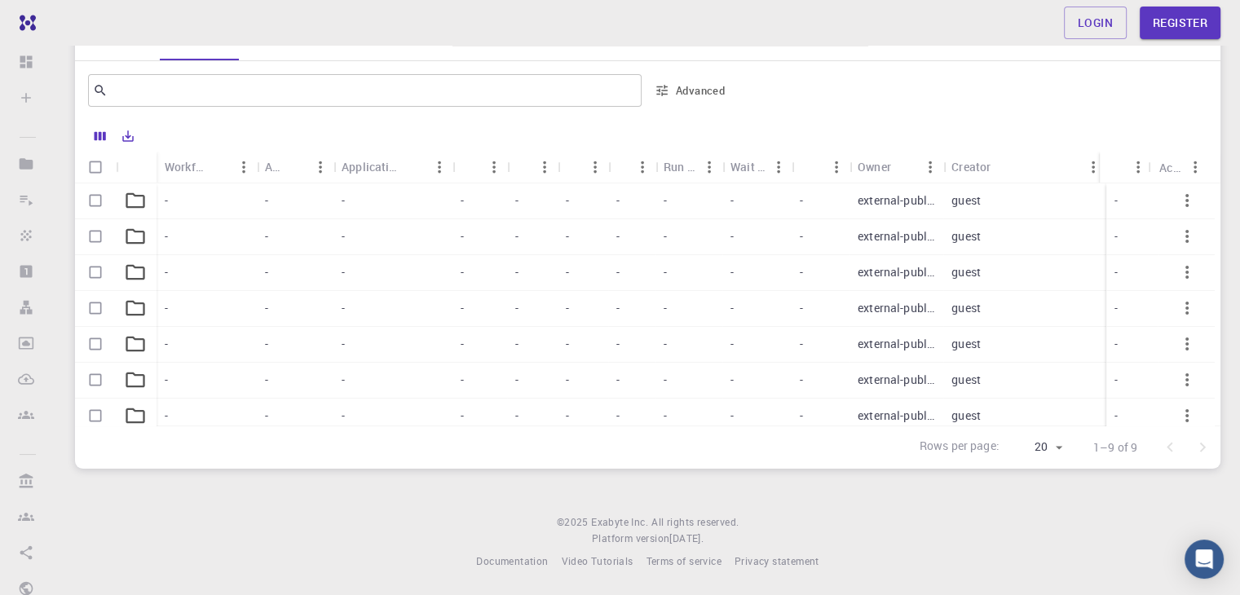
click at [1231, 96] on div "Login Register Home [PERSON_NAME] Projects - Default Default accounting name pa…" at bounding box center [647, 221] width 1185 height 749
click at [1231, 96] on div "Login Register Home Pavlo Prysyazhnyuk Projects - Default Default accounting na…" at bounding box center [647, 221] width 1185 height 749
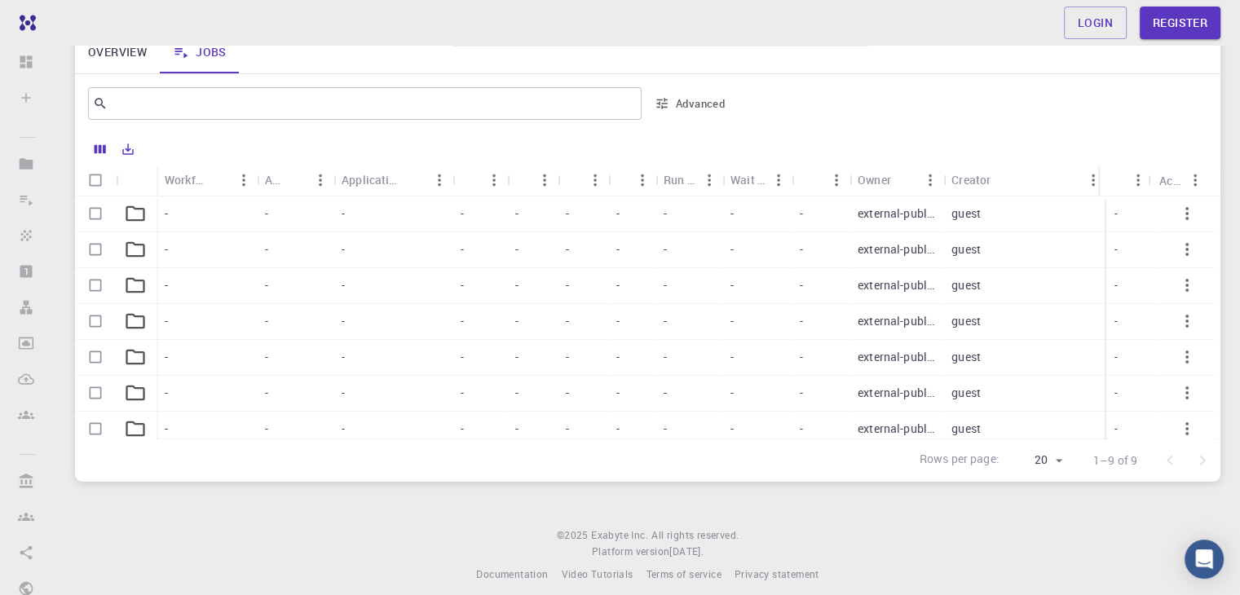
scroll to position [140, 0]
click at [1235, 33] on div "Login Register" at bounding box center [647, 23] width 1185 height 33
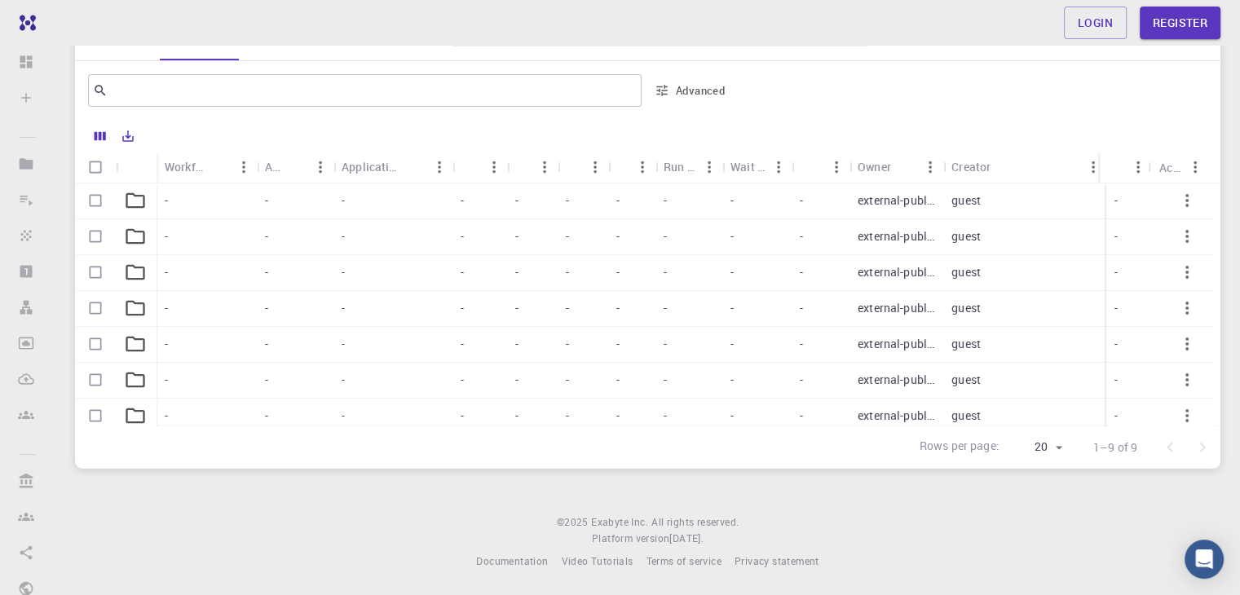
click at [224, 9] on div "Login Register" at bounding box center [647, 23] width 1185 height 33
click at [189, 499] on div "Login Register Home Pavlo Prysyazhnyuk Projects - Default Default accounting na…" at bounding box center [647, 221] width 1185 height 749
click at [245, 23] on div "Login Register" at bounding box center [647, 23] width 1185 height 33
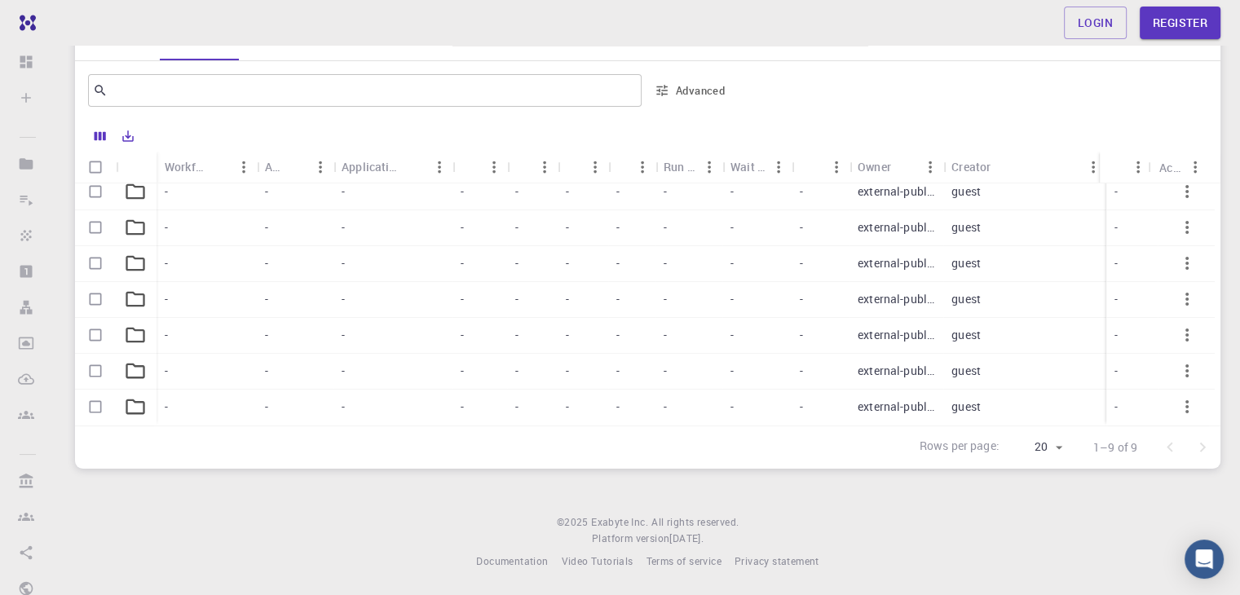
scroll to position [0, 0]
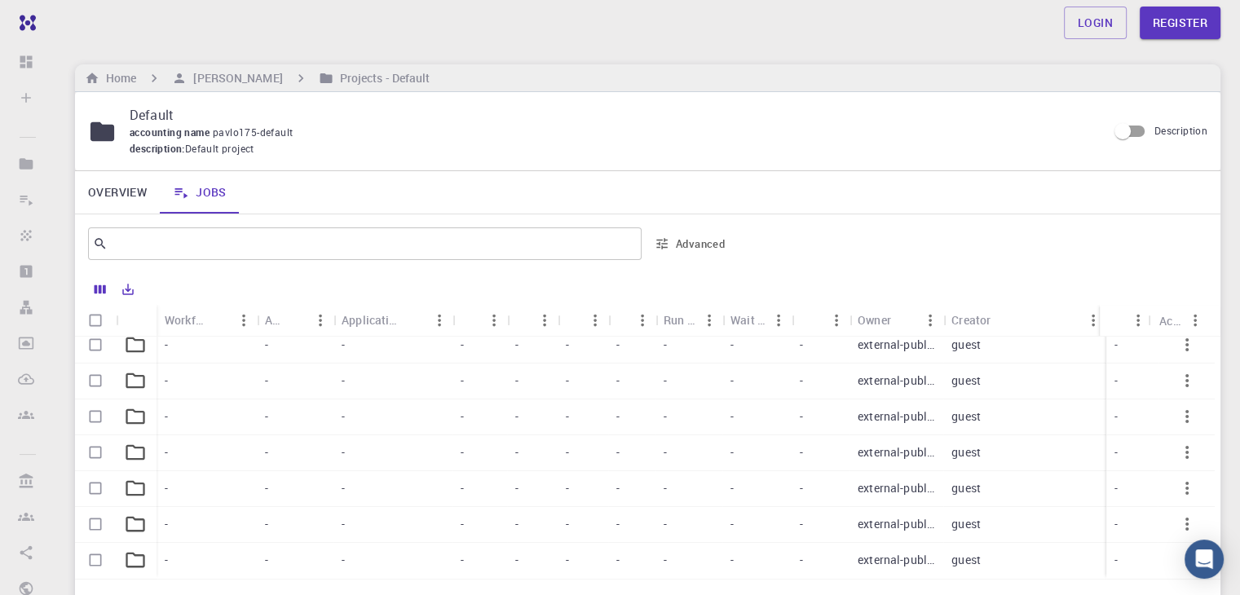
click at [550, 40] on div "Login Register" at bounding box center [648, 23] width 1224 height 46
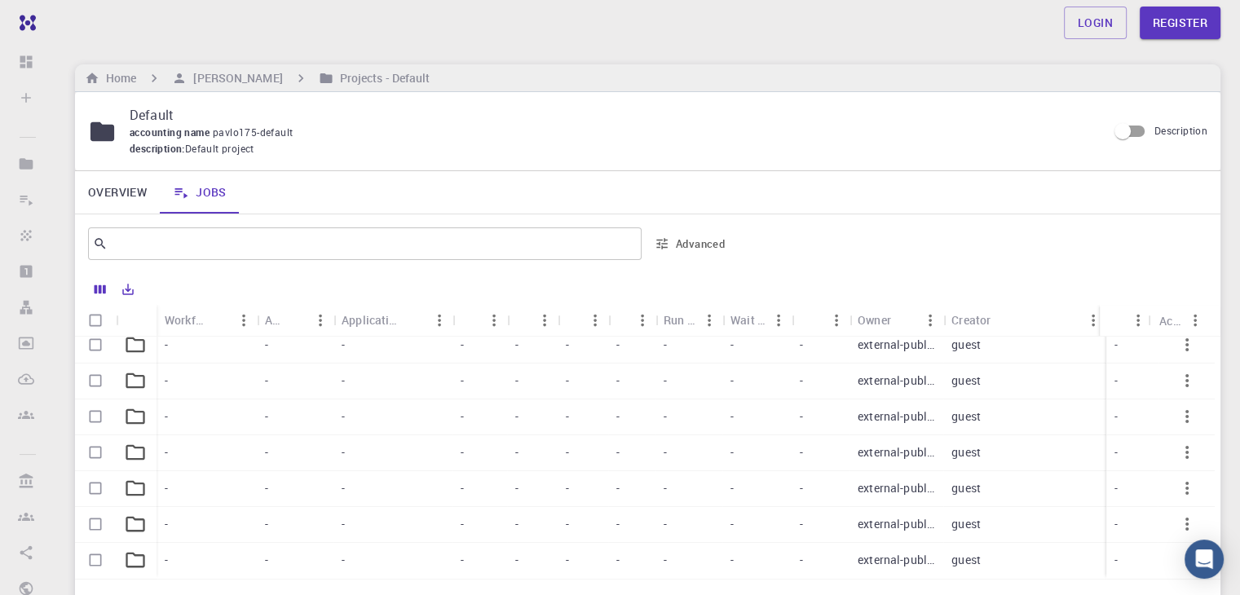
scroll to position [153, 0]
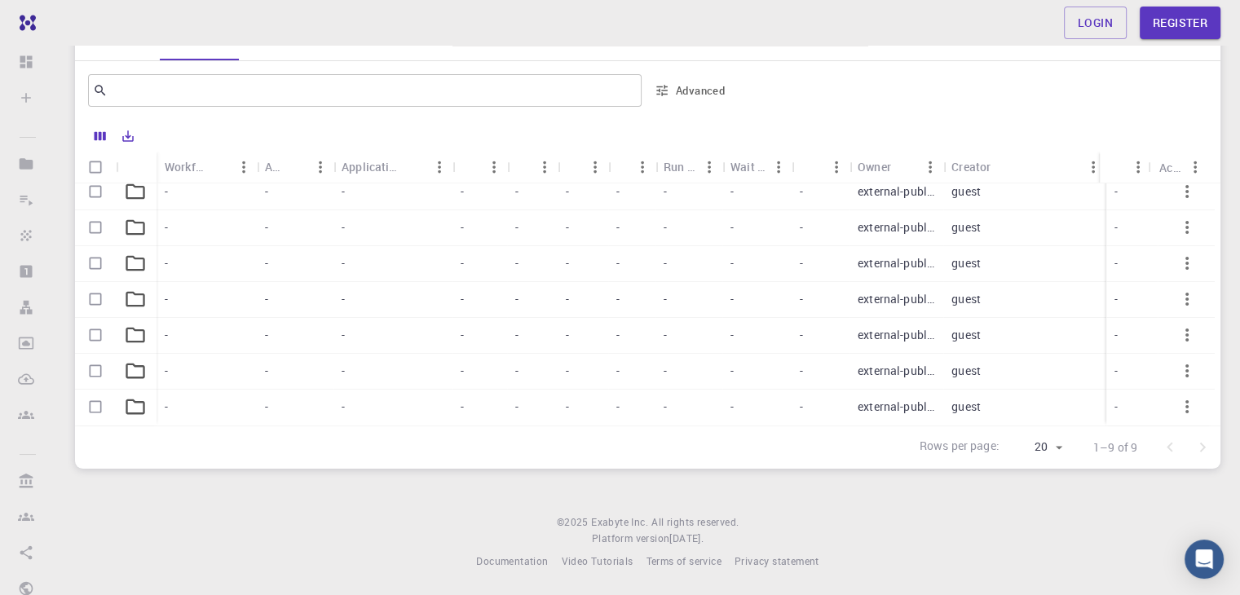
click at [1226, 118] on div "Login Register Home Pavlo Prysyazhnyuk Projects - Default Default accounting na…" at bounding box center [647, 221] width 1185 height 749
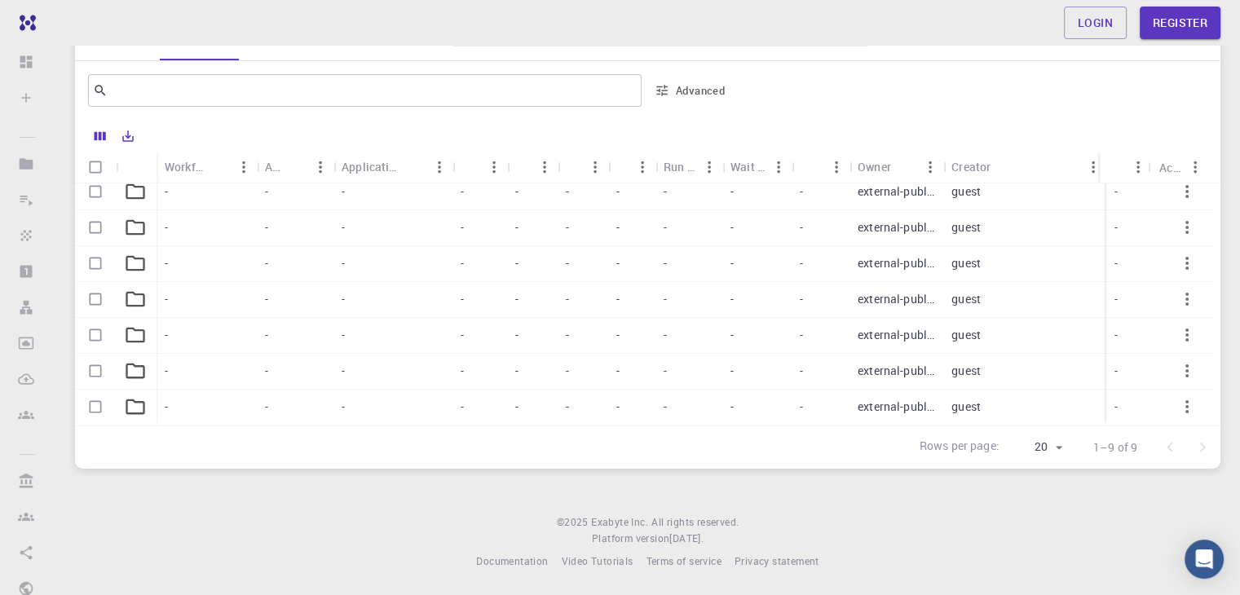
click at [1226, 118] on div "Login Register Home Pavlo Prysyazhnyuk Projects - Default Default accounting na…" at bounding box center [647, 221] width 1185 height 749
click at [1112, 446] on p "1–9 of 9" at bounding box center [1116, 448] width 44 height 16
click at [1054, 444] on body "Free Dashboard Sign In (Sign Up) to Access Create Sign In (Sign Up) to Access N…" at bounding box center [620, 221] width 1240 height 749
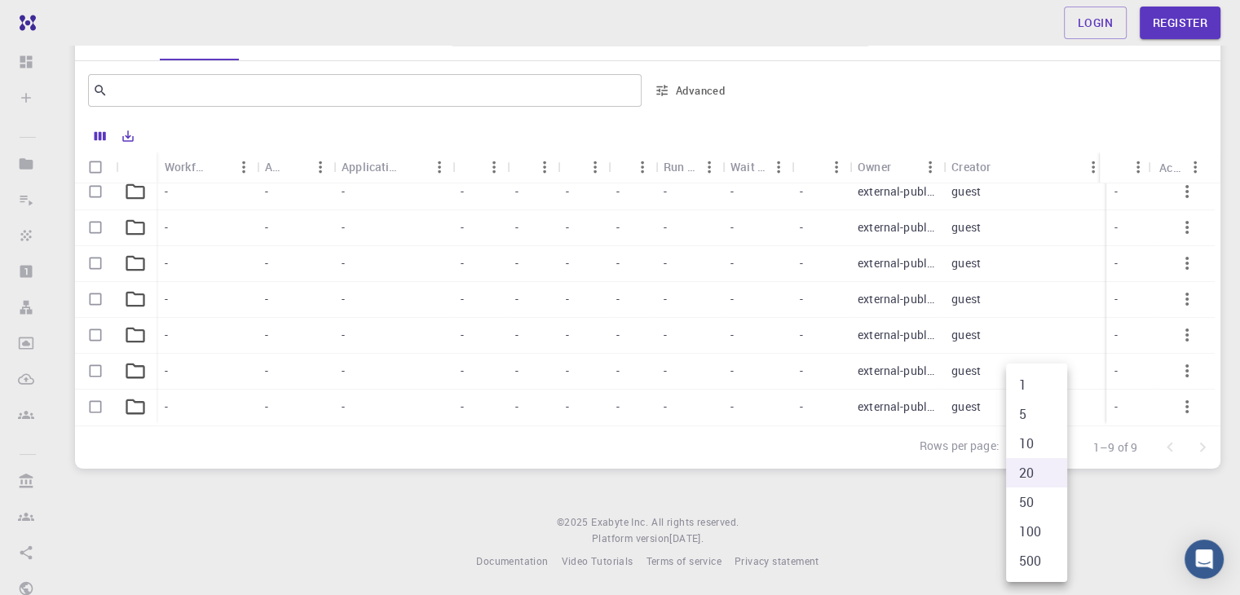
click at [1121, 502] on div at bounding box center [620, 297] width 1240 height 595
click at [842, 552] on footer "© 2025 Exabyte Inc. All rights reserved. Platform version 2025.7.24 . Documenta…" at bounding box center [647, 542] width 1185 height 55
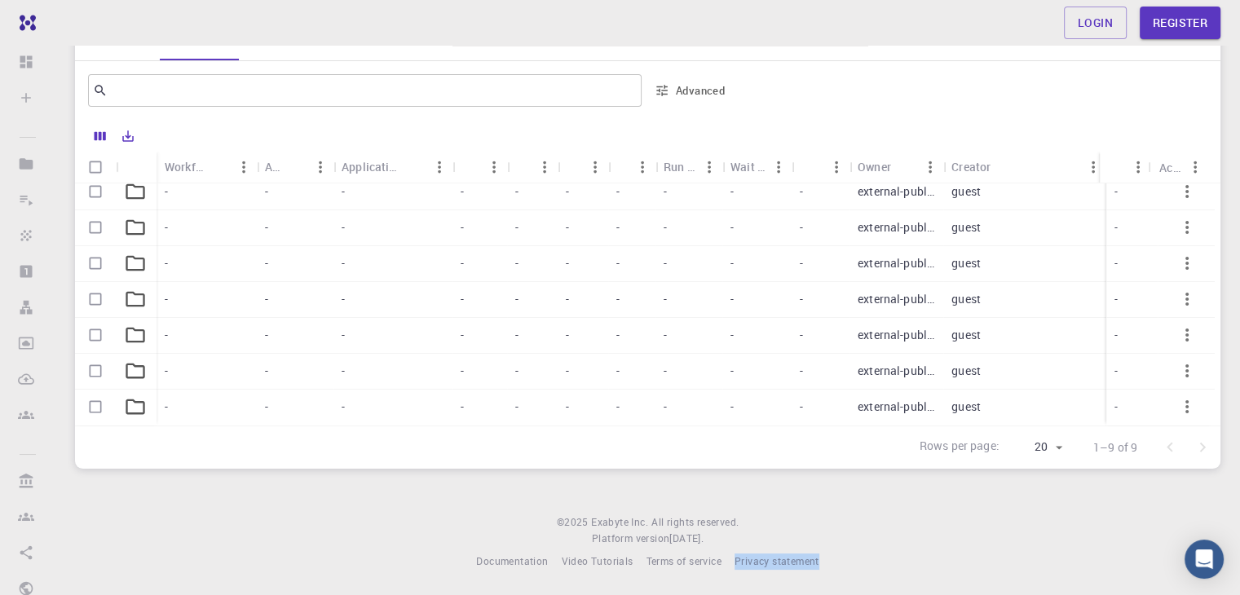
click at [842, 552] on footer "© 2025 Exabyte Inc. All rights reserved. Platform version 2025.7.24 . Documenta…" at bounding box center [647, 542] width 1185 height 55
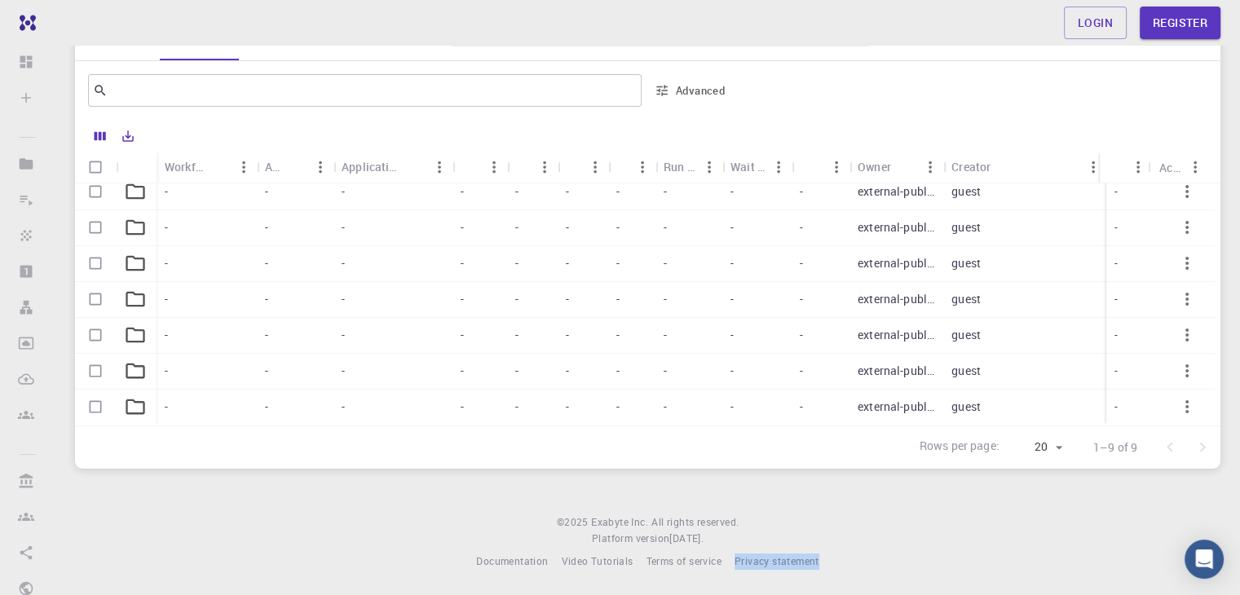
click at [842, 552] on footer "© 2025 Exabyte Inc. All rights reserved. Platform version 2025.7.24 . Documenta…" at bounding box center [647, 542] width 1185 height 55
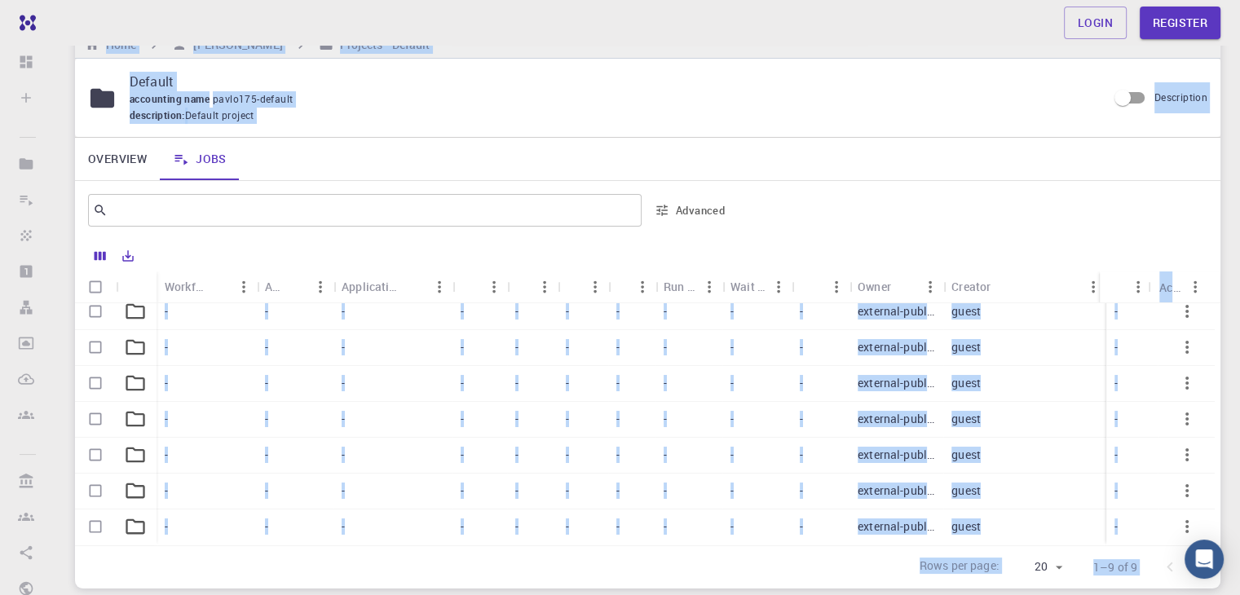
scroll to position [0, 0]
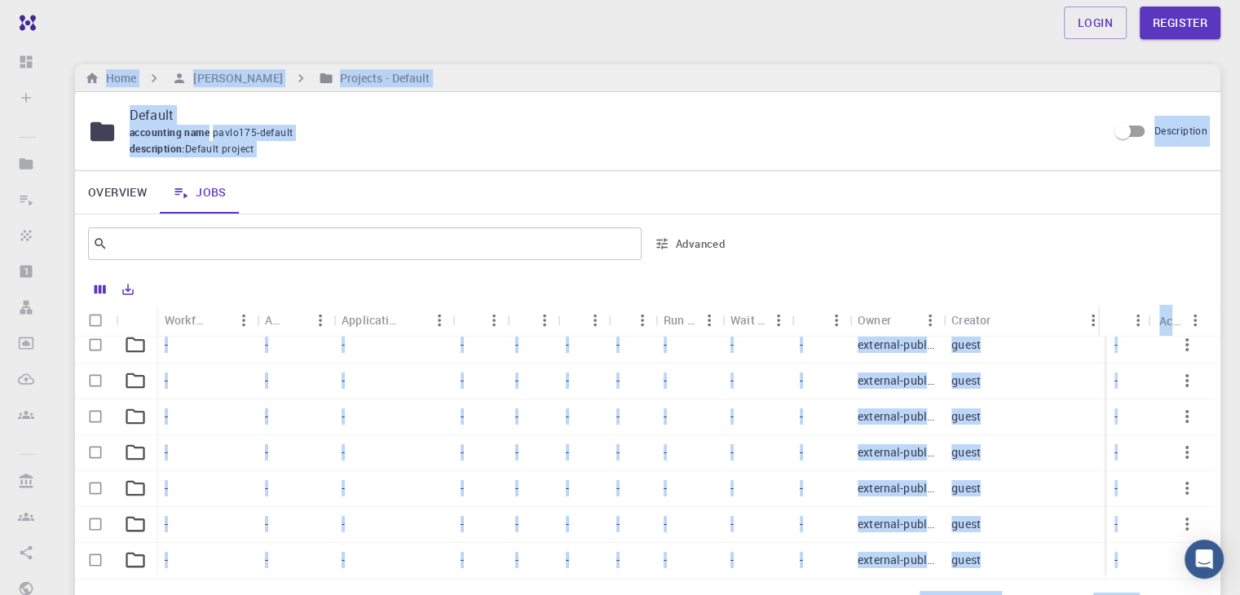
drag, startPoint x: 830, startPoint y: 572, endPoint x: 108, endPoint y: 4, distance: 918.6
click at [108, 4] on div "Login Register Home Pavlo Prysyazhnyuk Projects - Default Default accounting na…" at bounding box center [647, 374] width 1185 height 749
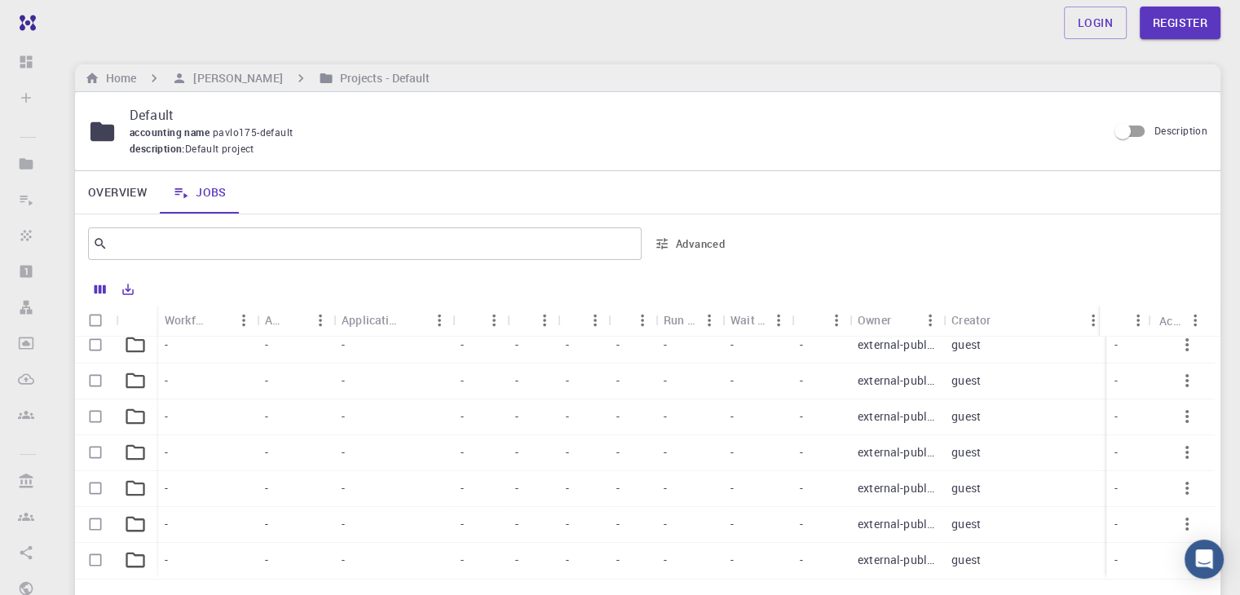
click at [109, 36] on div "Login Register" at bounding box center [647, 23] width 1185 height 33
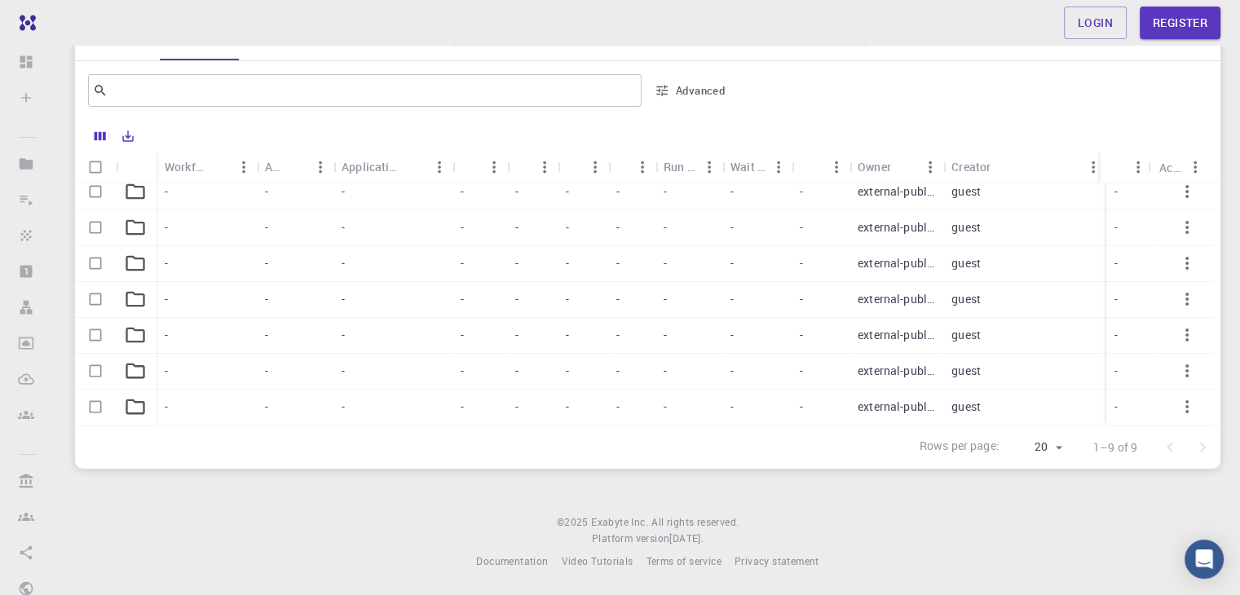
click at [832, 576] on div "Login Register Home Pavlo Prysyazhnyuk Projects - Default Default accounting na…" at bounding box center [647, 221] width 1185 height 749
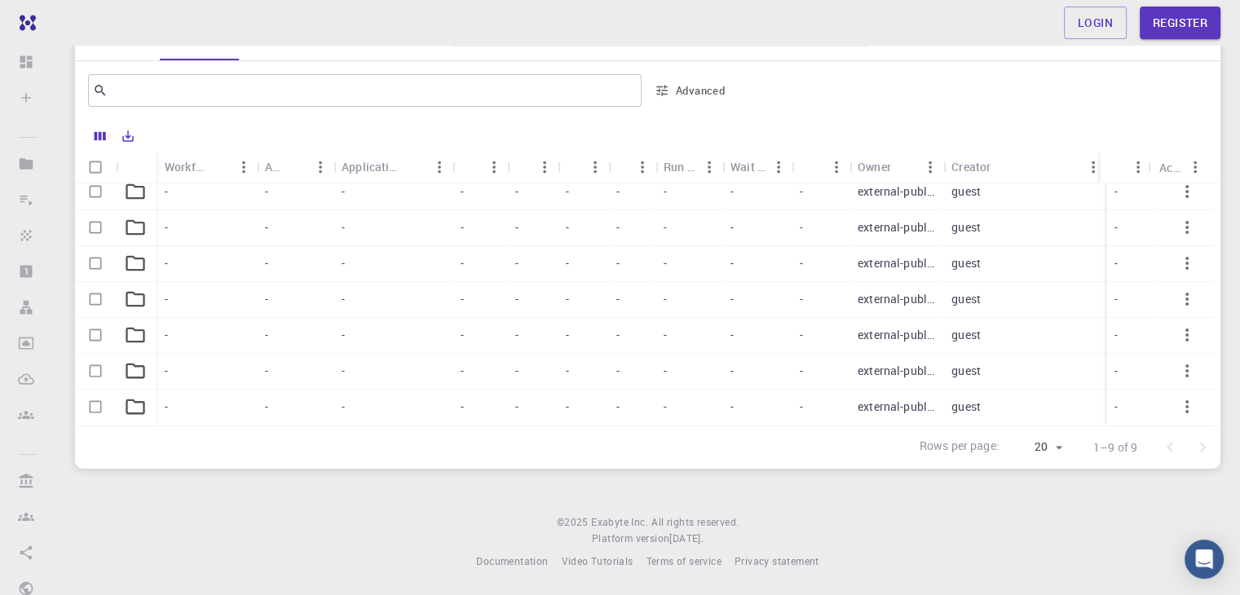
click at [832, 576] on div "Login Register Home Pavlo Prysyazhnyuk Projects - Default Default accounting na…" at bounding box center [647, 221] width 1185 height 749
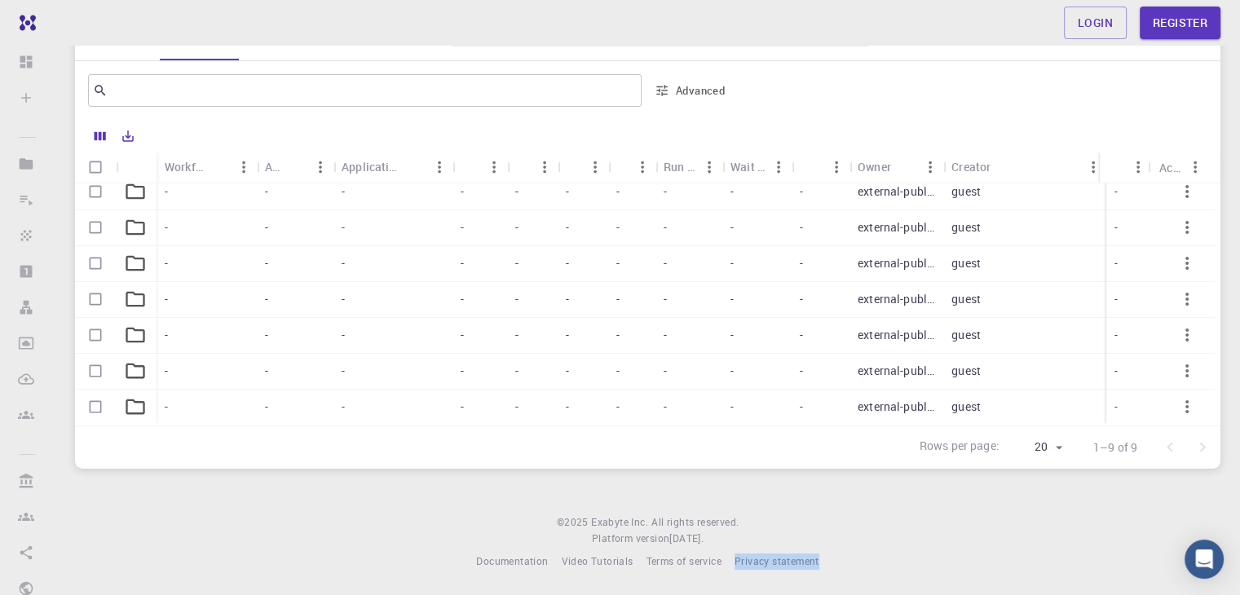
click at [832, 576] on div "Login Register Home Pavlo Prysyazhnyuk Projects - Default Default accounting na…" at bounding box center [647, 221] width 1185 height 749
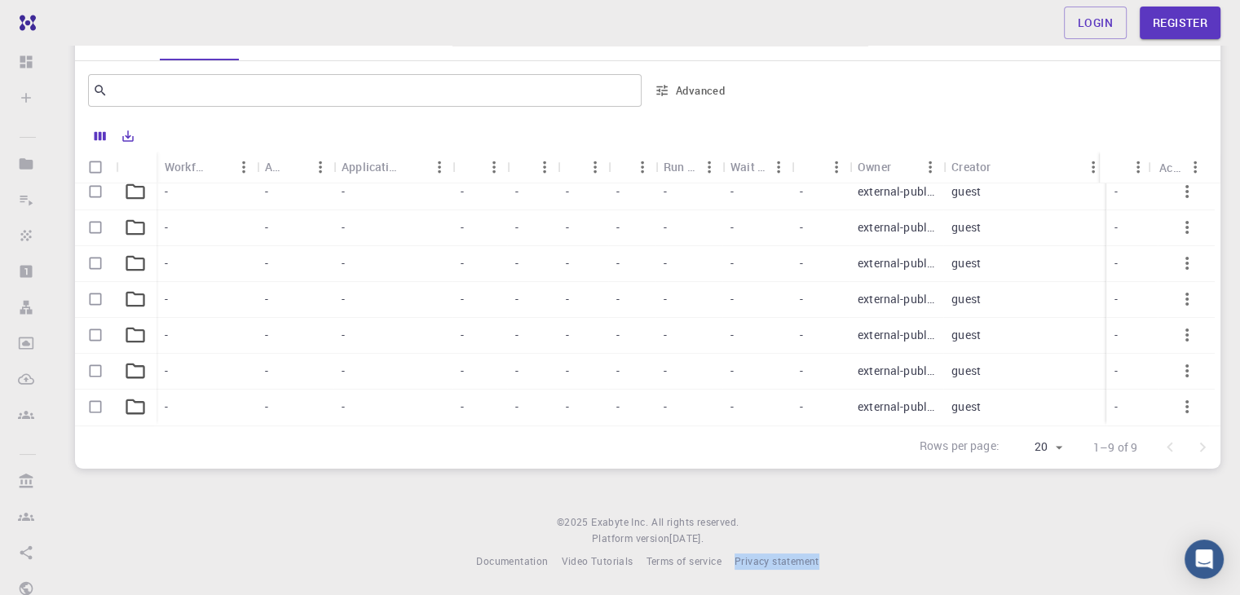
click at [832, 576] on div "Login Register Home Pavlo Prysyazhnyuk Projects - Default Default accounting na…" at bounding box center [647, 221] width 1185 height 749
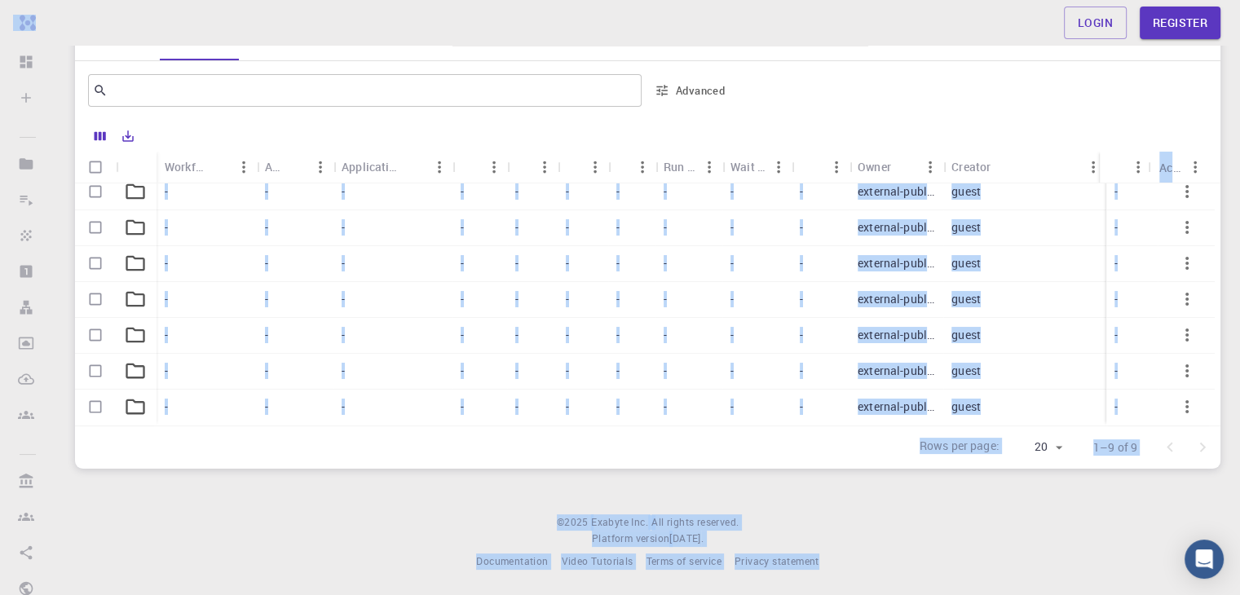
scroll to position [0, 0]
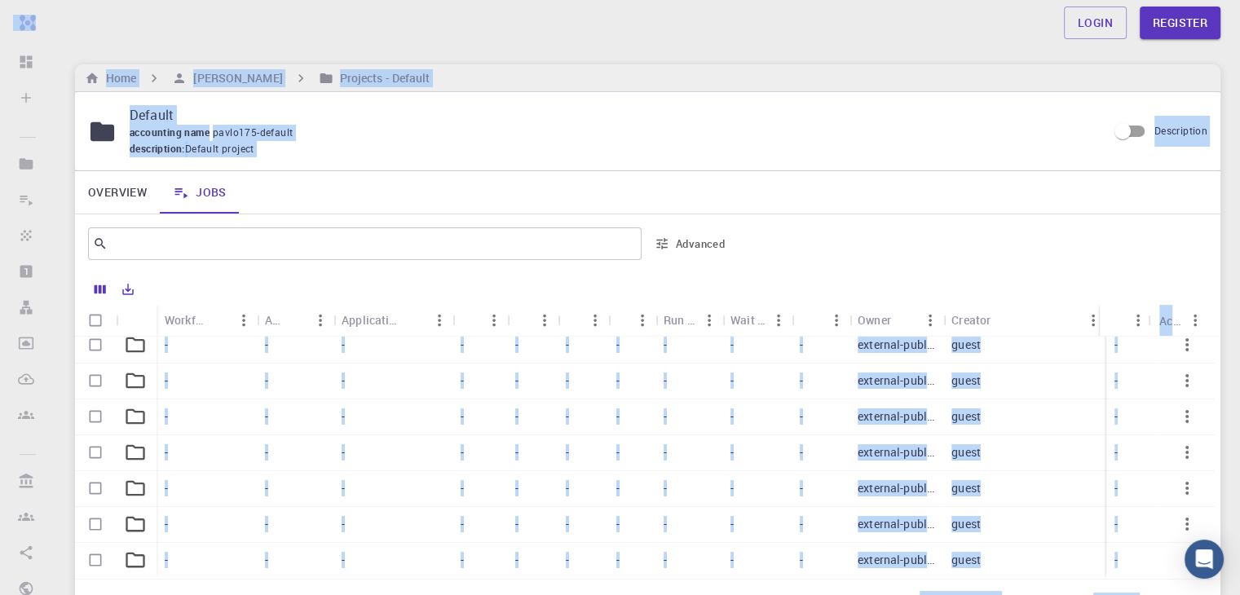
drag, startPoint x: 832, startPoint y: 576, endPoint x: 25, endPoint y: -71, distance: 1033.8
click at [25, 0] on html "Free Dashboard Sign In (Sign Up) to Access Create Sign In (Sign Up) to Access N…" at bounding box center [620, 374] width 1240 height 749
click at [303, 15] on div "Login Register" at bounding box center [647, 23] width 1185 height 33
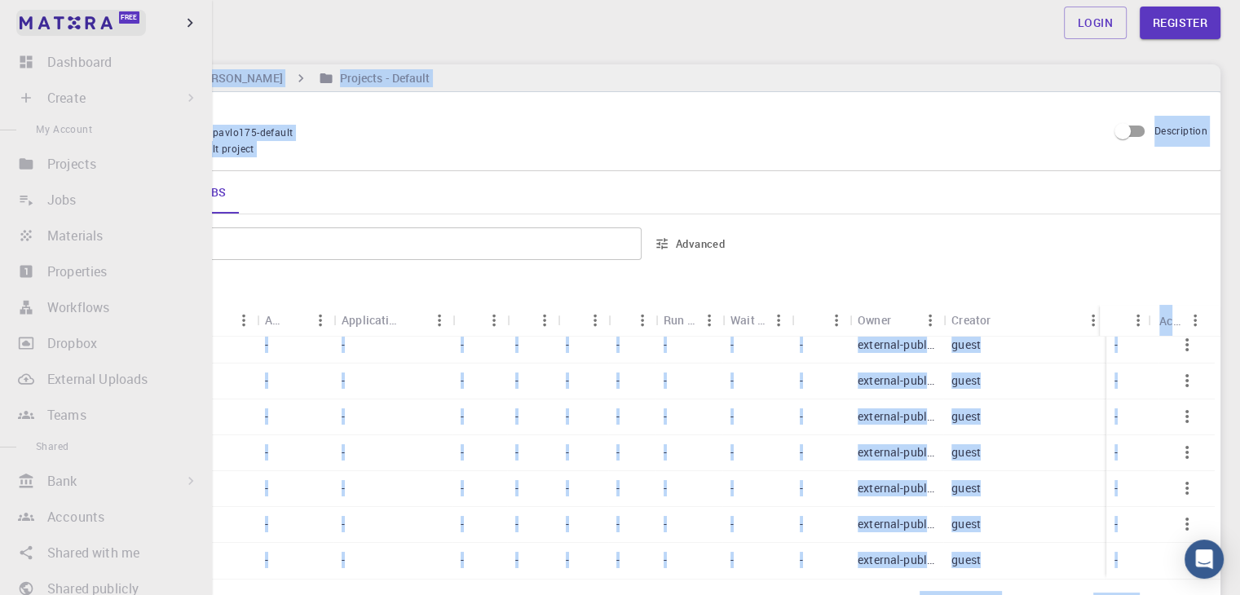
drag, startPoint x: 838, startPoint y: 563, endPoint x: 49, endPoint y: 23, distance: 956.3
click at [49, 23] on div "Free Dashboard Sign In (Sign Up) to Access Create Sign In (Sign Up) to Access N…" at bounding box center [620, 374] width 1240 height 749
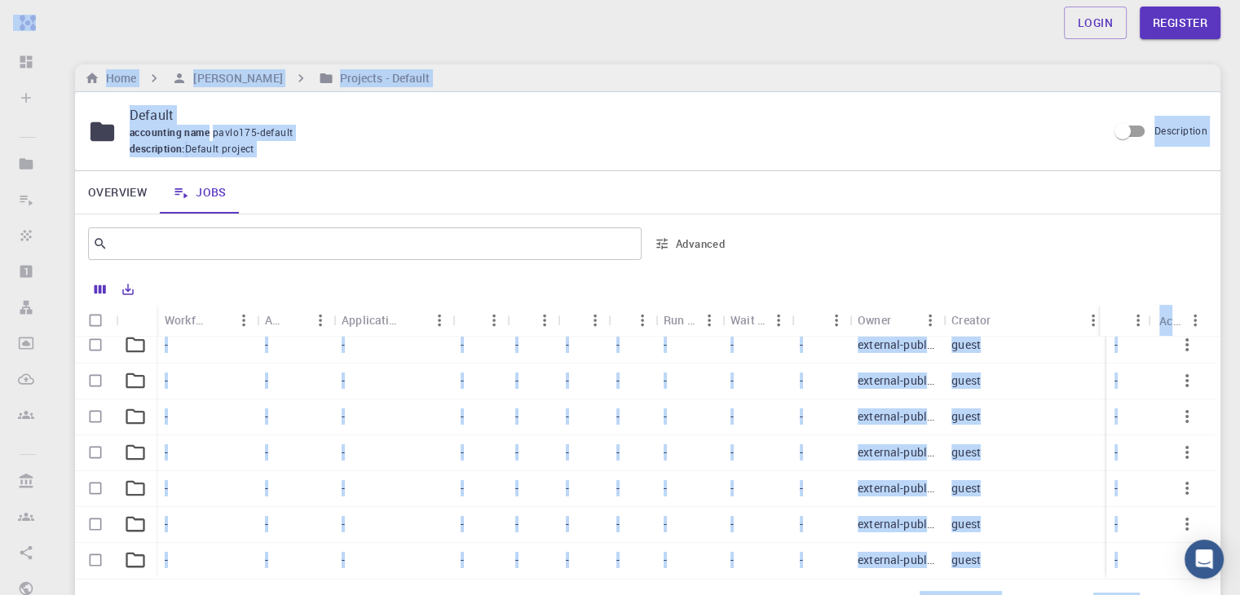
scroll to position [153, 0]
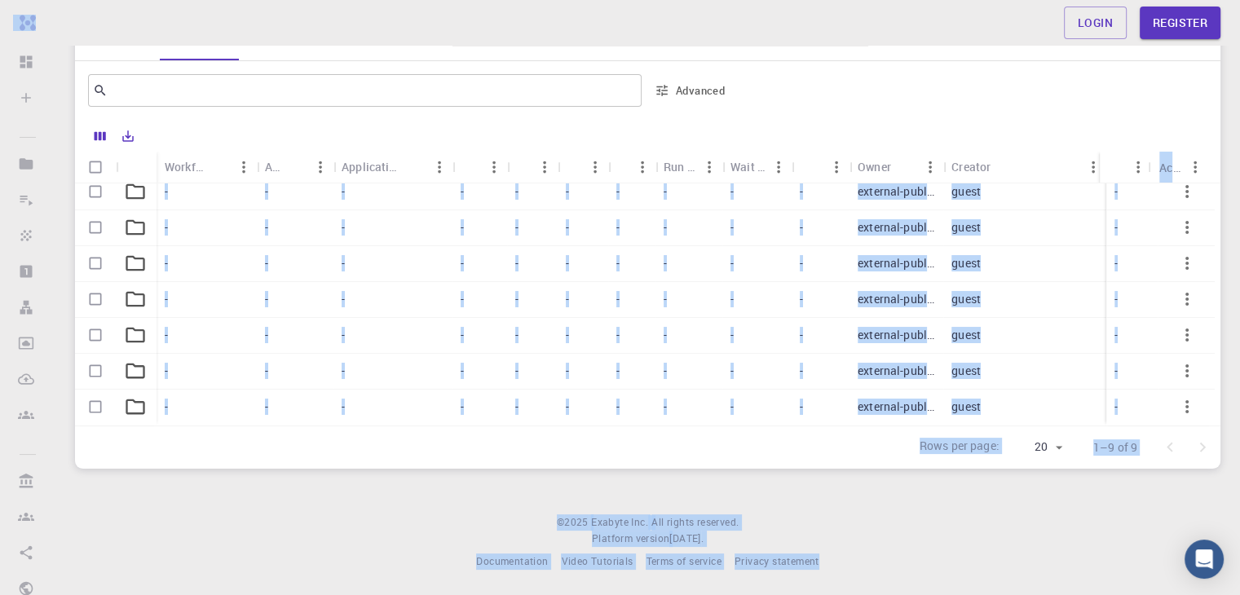
click at [1090, 519] on footer "© 2025 Exabyte Inc. All rights reserved. Platform version 2025.7.24 . Documenta…" at bounding box center [647, 542] width 1185 height 55
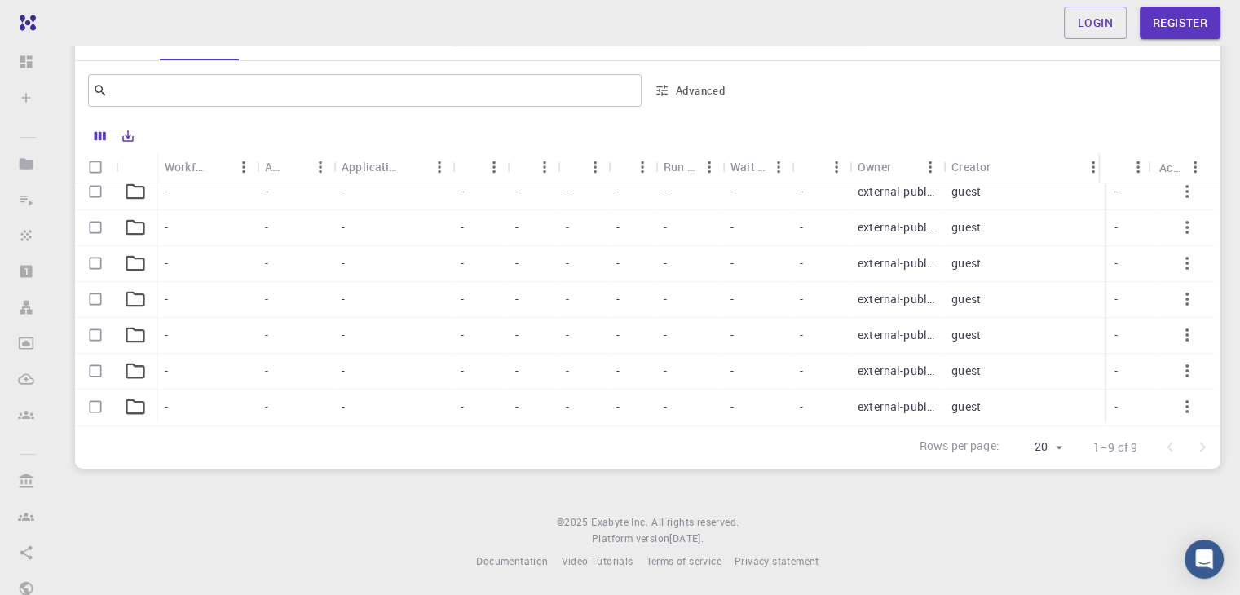
click at [1222, 466] on div "Login Register Home Pavlo Prysyazhnyuk Projects - Default Default accounting na…" at bounding box center [647, 221] width 1185 height 749
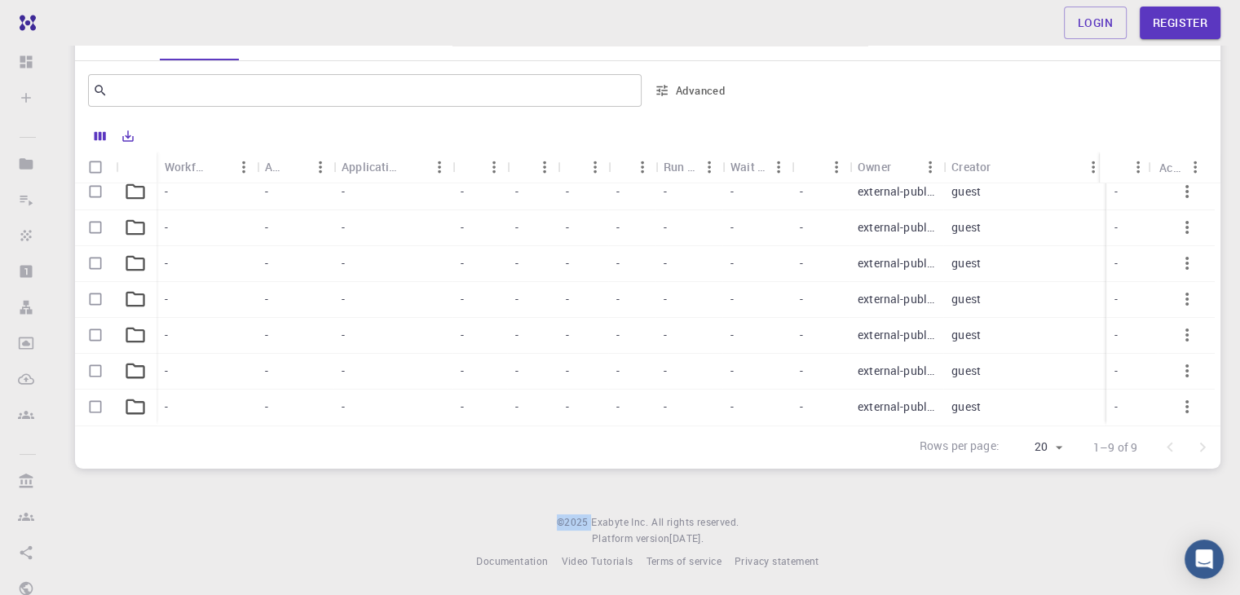
click at [1222, 466] on div "Login Register Home Pavlo Prysyazhnyuk Projects - Default Default accounting na…" at bounding box center [647, 221] width 1185 height 749
click at [847, 578] on div "Login Register Home Pavlo Prysyazhnyuk Projects - Default Default accounting na…" at bounding box center [647, 221] width 1185 height 749
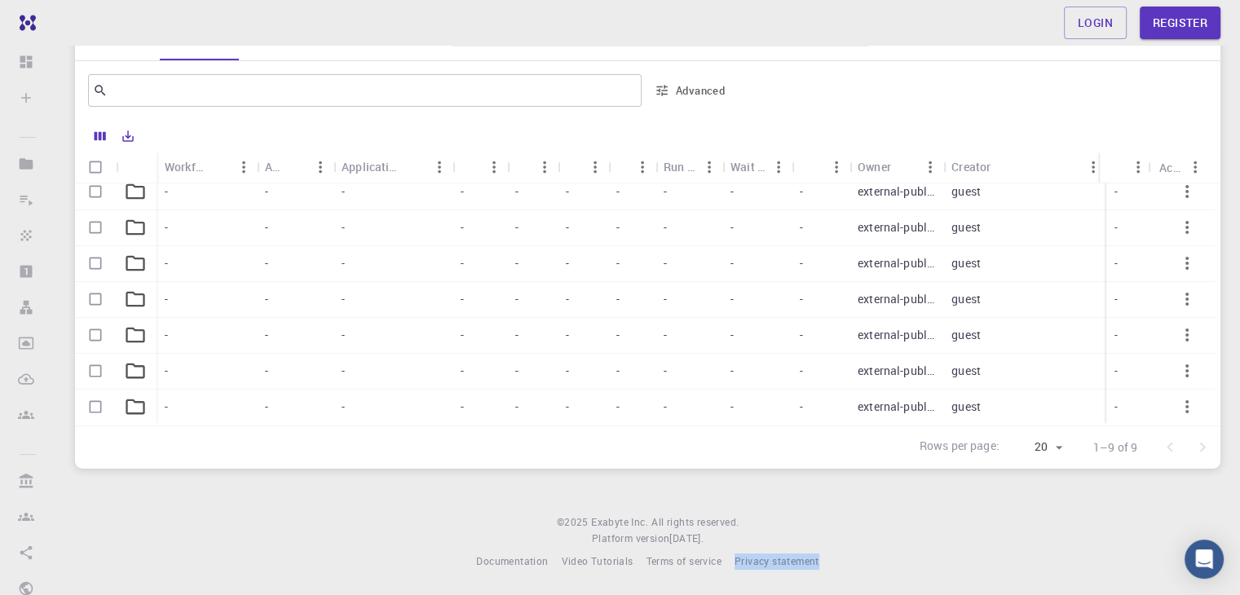
click at [847, 578] on div "Login Register Home Pavlo Prysyazhnyuk Projects - Default Default accounting na…" at bounding box center [647, 221] width 1185 height 749
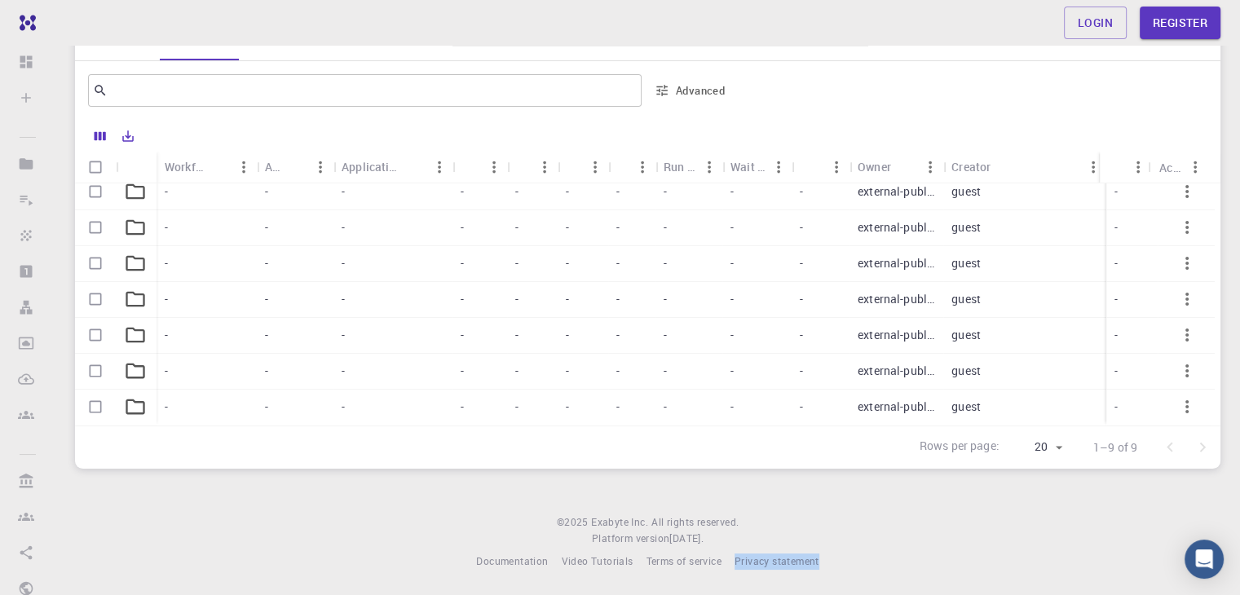
click at [851, 581] on div "Login Register Home Pavlo Prysyazhnyuk Projects - Default Default accounting na…" at bounding box center [647, 221] width 1185 height 749
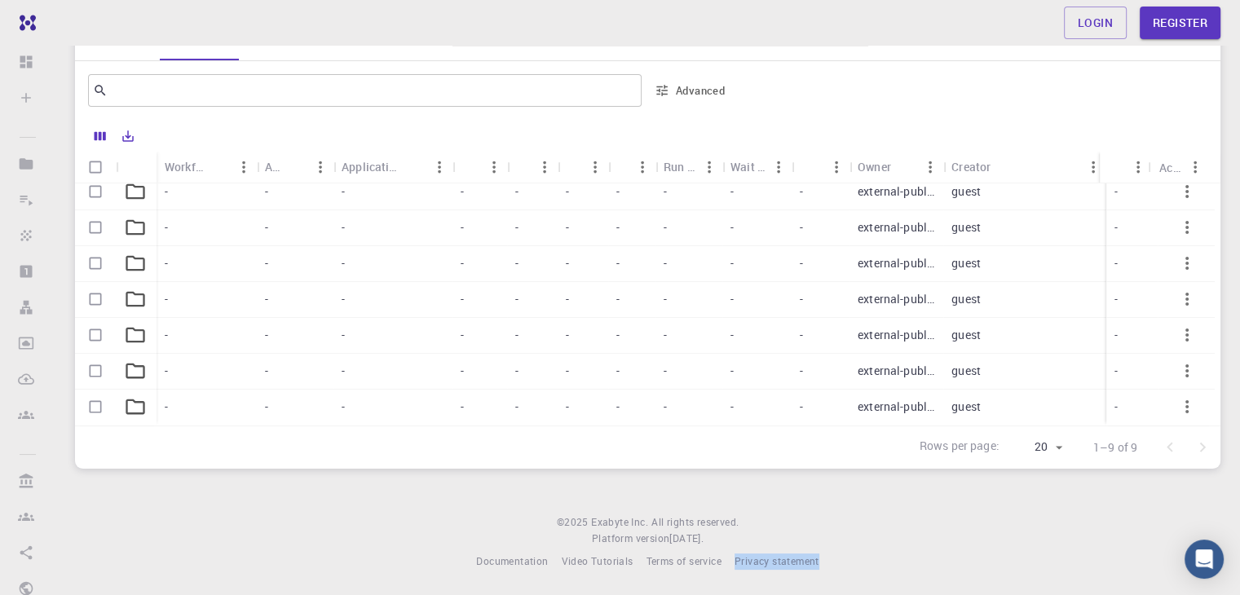
click at [851, 581] on div "Login Register Home Pavlo Prysyazhnyuk Projects - Default Default accounting na…" at bounding box center [647, 221] width 1185 height 749
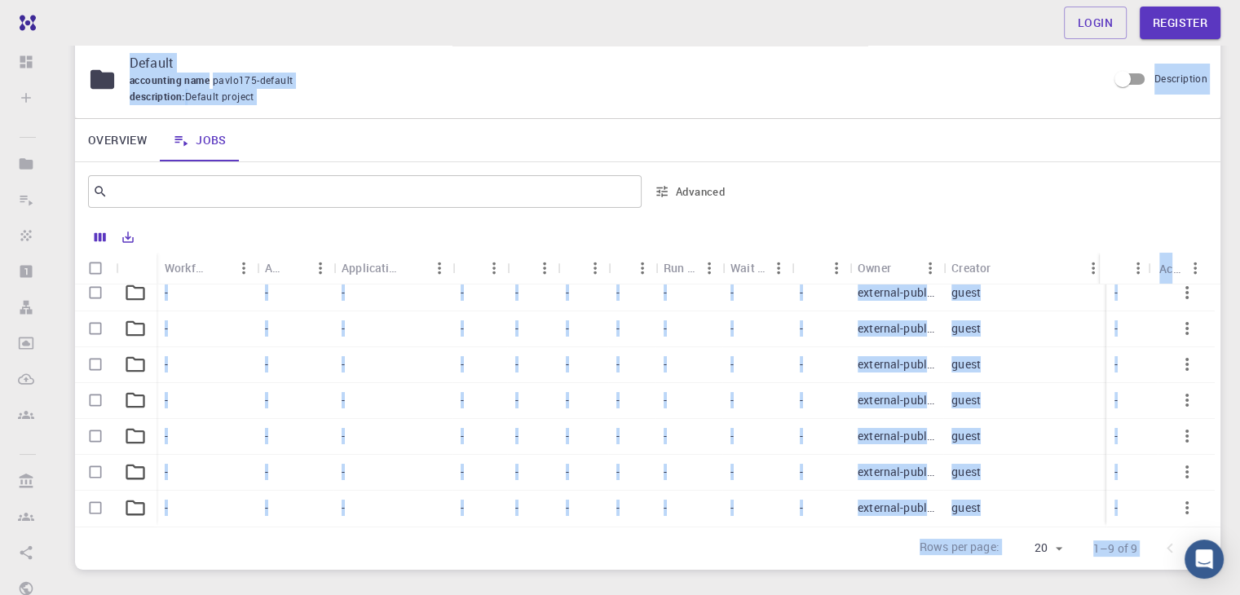
scroll to position [0, 0]
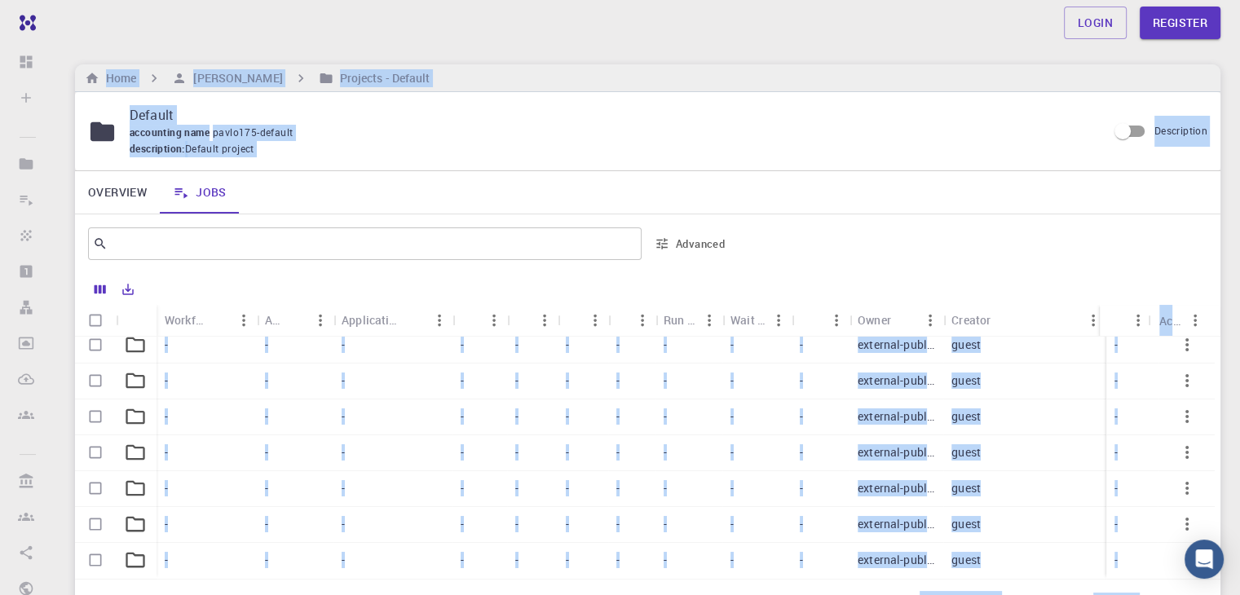
drag, startPoint x: 851, startPoint y: 581, endPoint x: 192, endPoint y: 4, distance: 875.5
click at [192, 4] on div "Login Register Home Pavlo Prysyazhnyuk Projects - Default Default accounting na…" at bounding box center [647, 374] width 1185 height 749
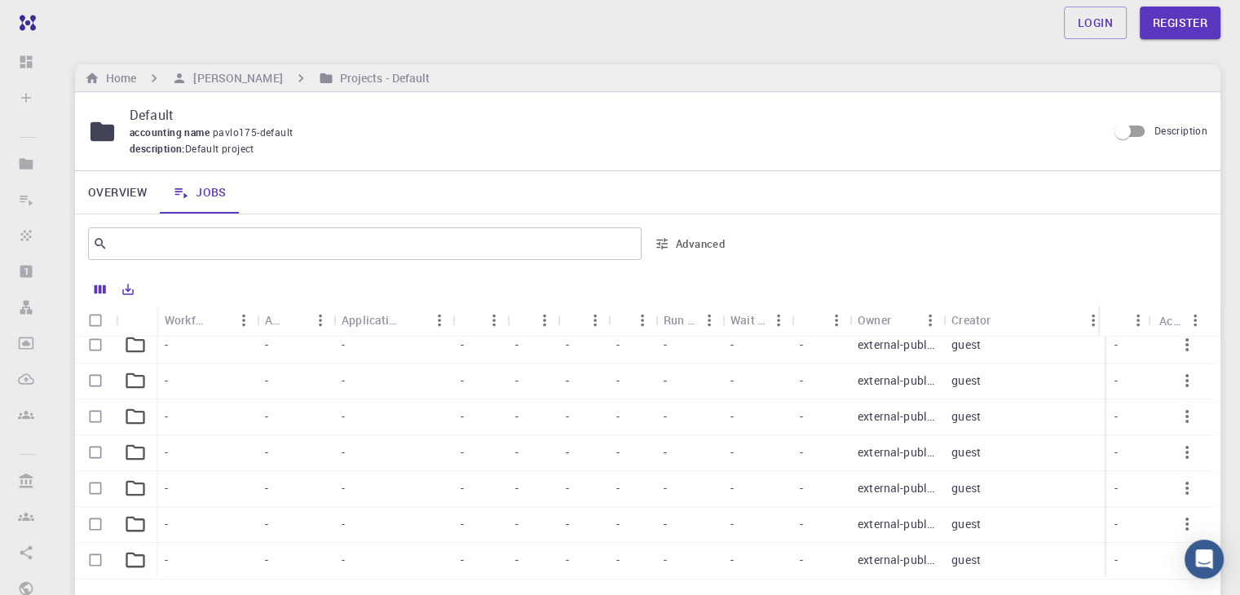
click at [192, 4] on div "Login Register" at bounding box center [648, 23] width 1224 height 46
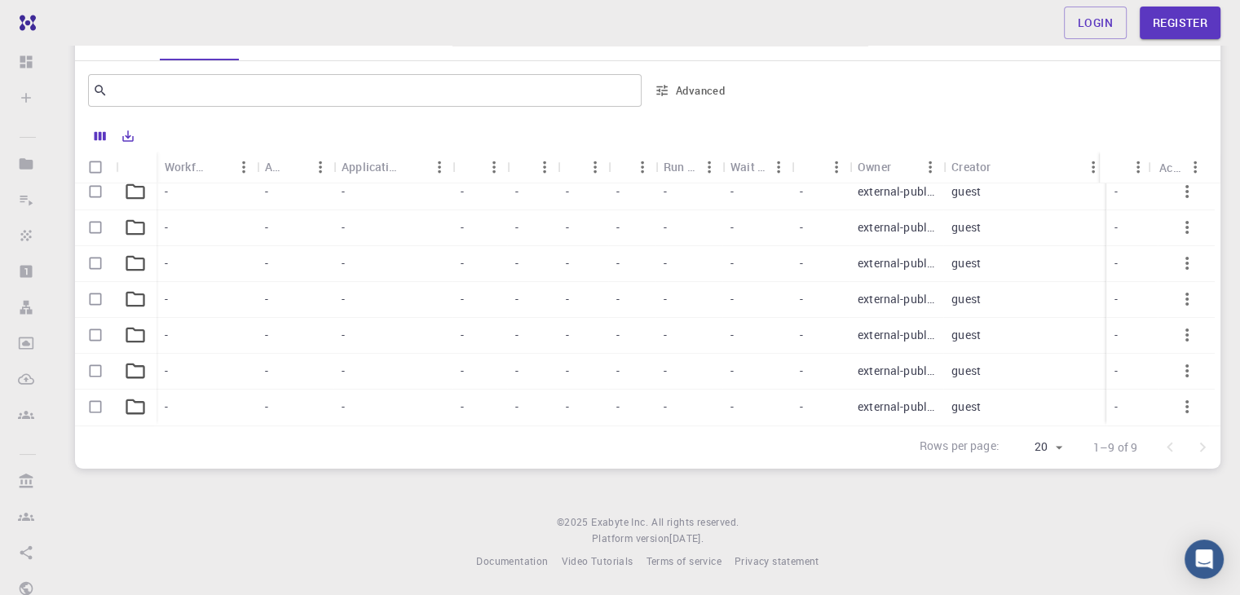
click at [842, 555] on footer "© 2025 Exabyte Inc. All rights reserved. Platform version 2025.7.24 . Documenta…" at bounding box center [647, 542] width 1185 height 55
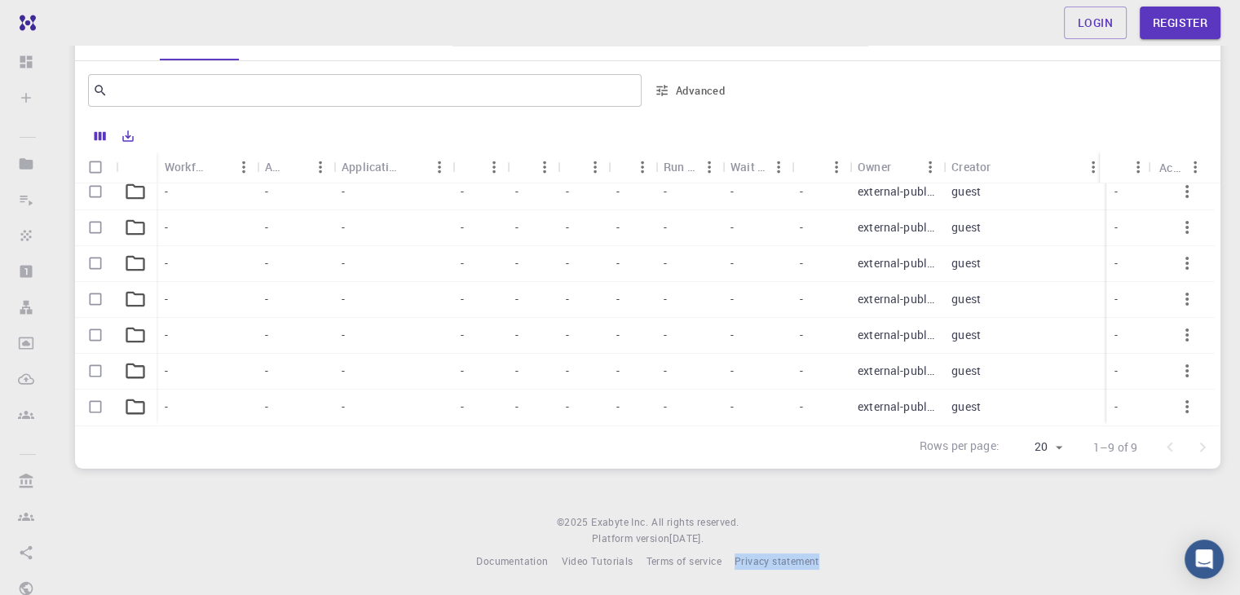
click at [842, 555] on footer "© 2025 Exabyte Inc. All rights reserved. Platform version 2025.7.24 . Documenta…" at bounding box center [647, 542] width 1185 height 55
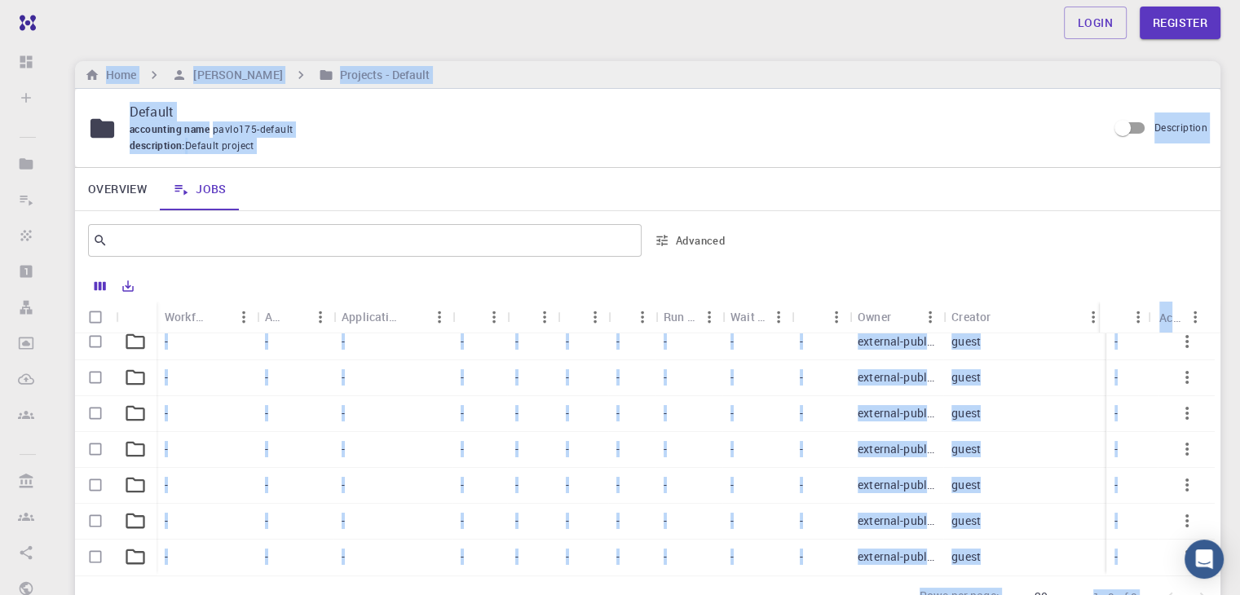
scroll to position [0, 0]
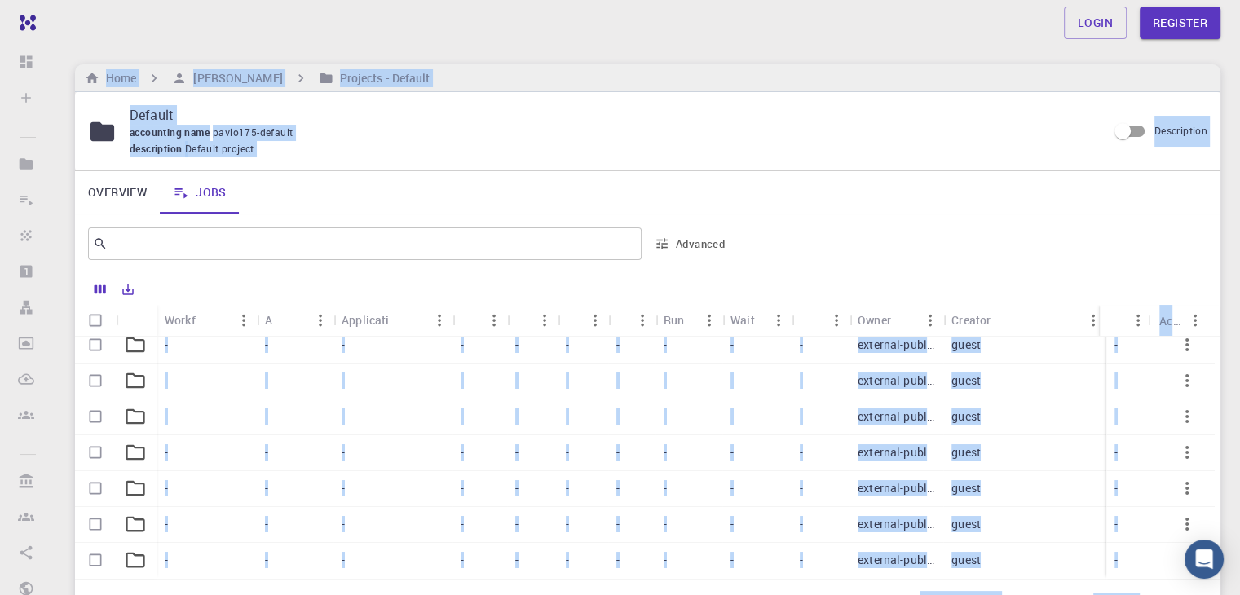
drag, startPoint x: 830, startPoint y: 571, endPoint x: 64, endPoint y: -38, distance: 979.1
click at [64, 0] on html "Free Dashboard Sign In (Sign Up) to Access Create Sign In (Sign Up) to Access N…" at bounding box center [620, 374] width 1240 height 749
click at [113, 46] on div "Login Register Home Pavlo Prysyazhnyuk Projects - Default Default accounting na…" at bounding box center [647, 374] width 1185 height 749
drag, startPoint x: 823, startPoint y: 578, endPoint x: 199, endPoint y: 20, distance: 837.4
click at [199, 20] on div "Login Register Home Pavlo Prysyazhnyuk Projects - Default Default accounting na…" at bounding box center [647, 374] width 1185 height 749
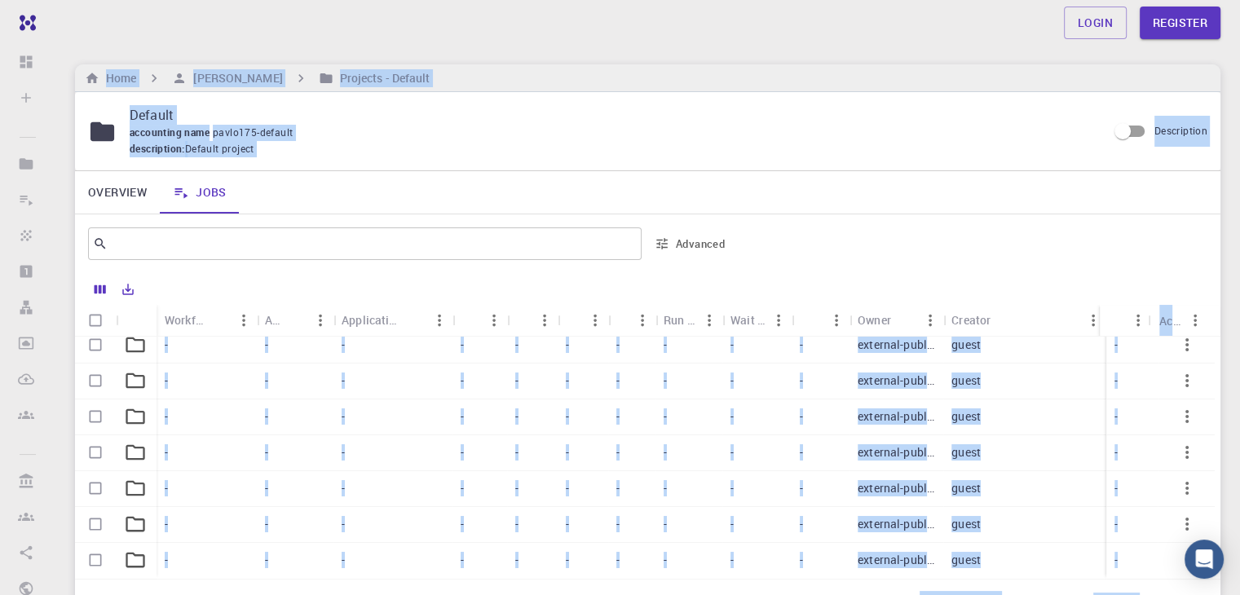
scroll to position [153, 0]
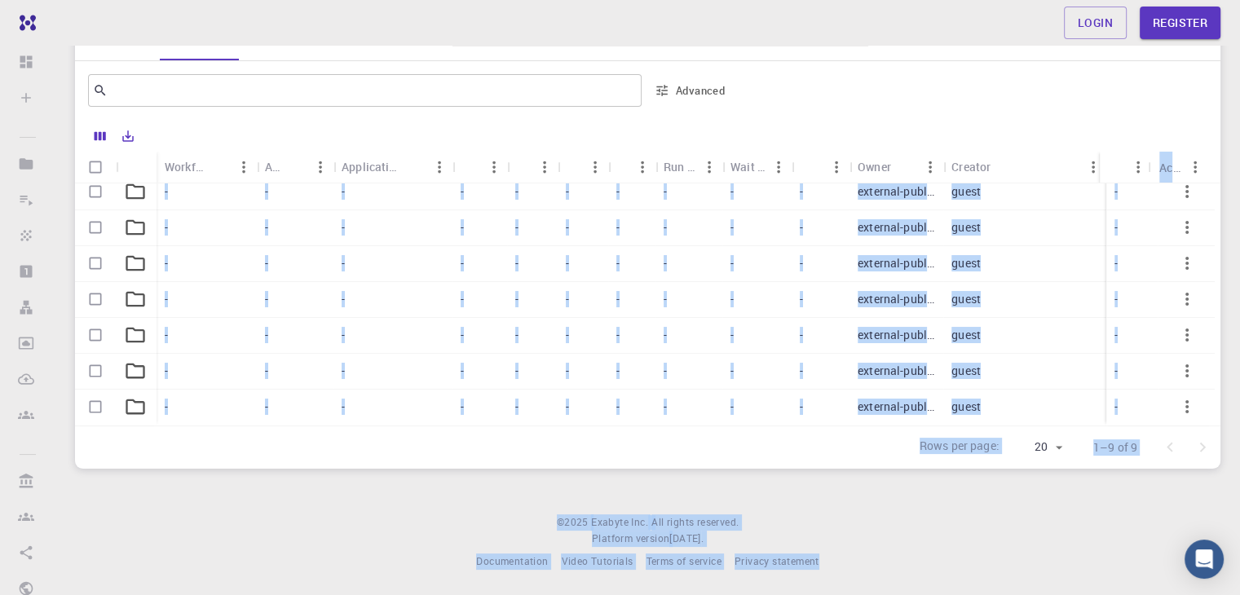
click at [827, 470] on div "Login Register Home Pavlo Prysyazhnyuk Projects - Default Default accounting na…" at bounding box center [647, 221] width 1185 height 749
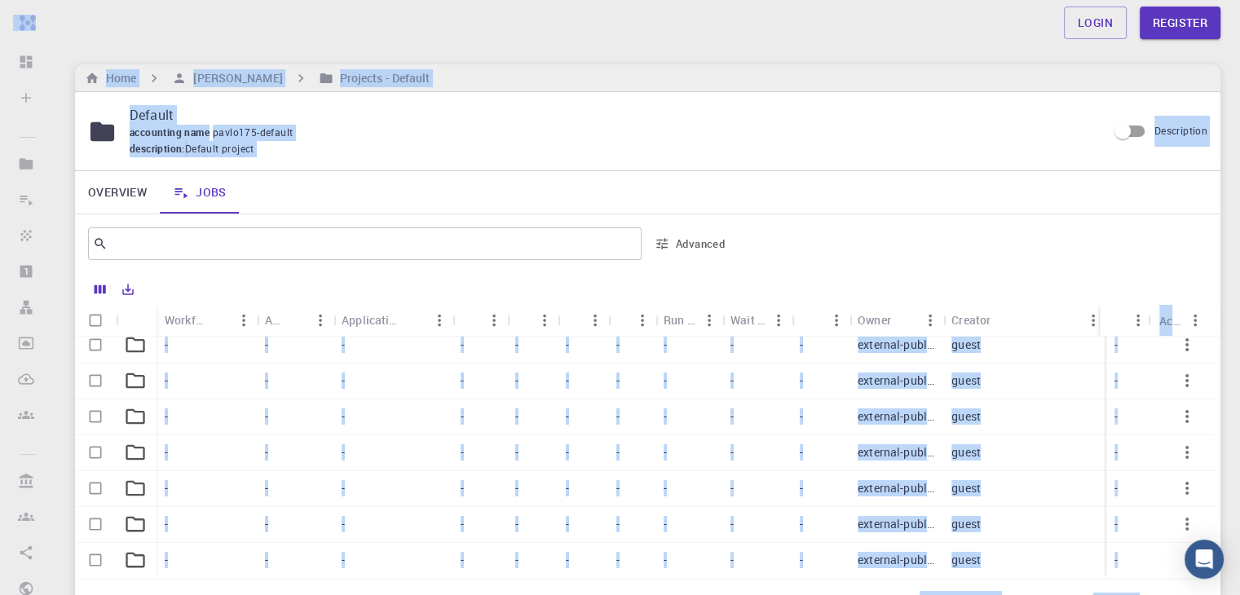
drag, startPoint x: 831, startPoint y: 581, endPoint x: 10, endPoint y: -42, distance: 1030.3
click at [10, 0] on html "Free Dashboard Sign In (Sign Up) to Access Create Sign In (Sign Up) to Access N…" at bounding box center [620, 374] width 1240 height 749
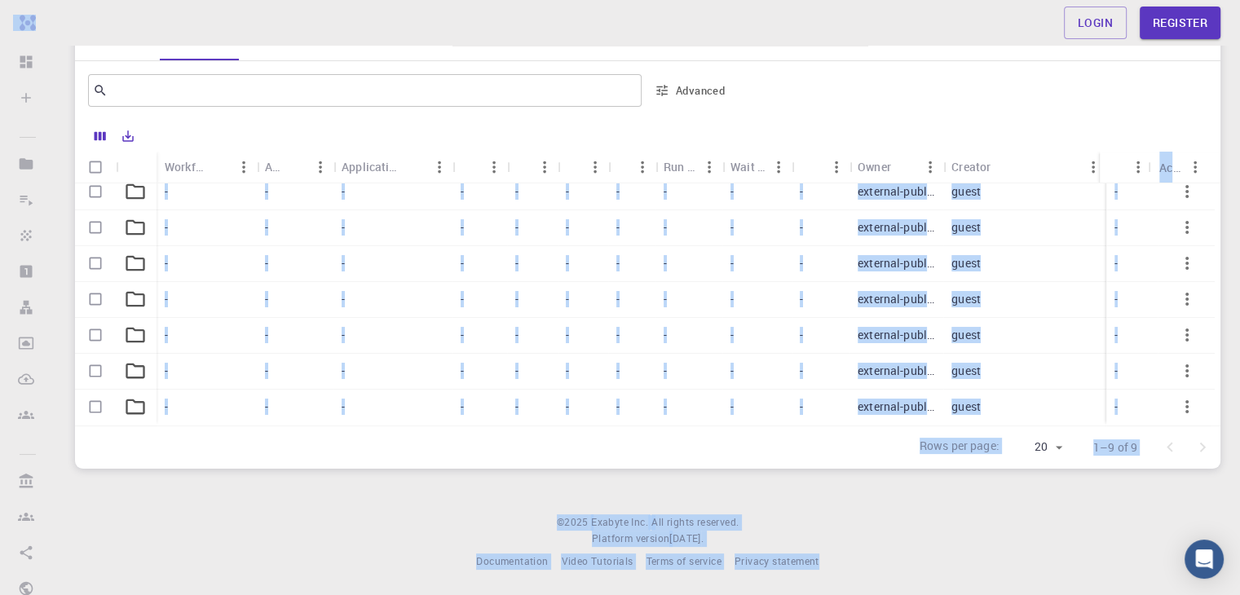
click at [521, 63] on div "​ Advanced" at bounding box center [648, 90] width 1146 height 59
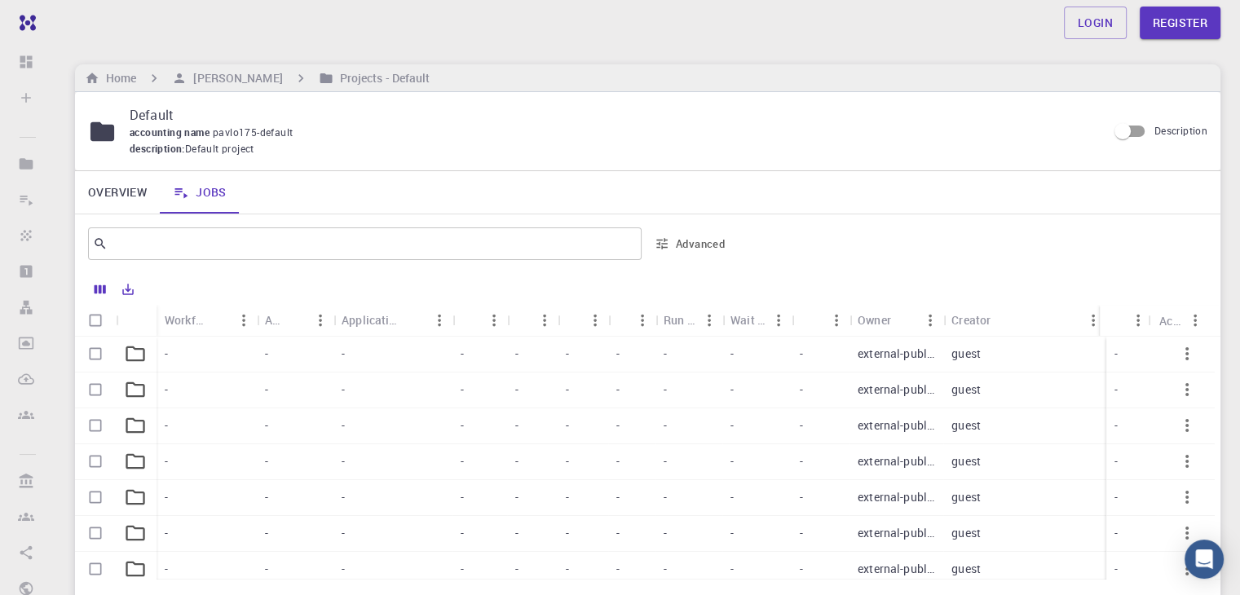
scroll to position [153, 0]
